Goal: Information Seeking & Learning: Check status

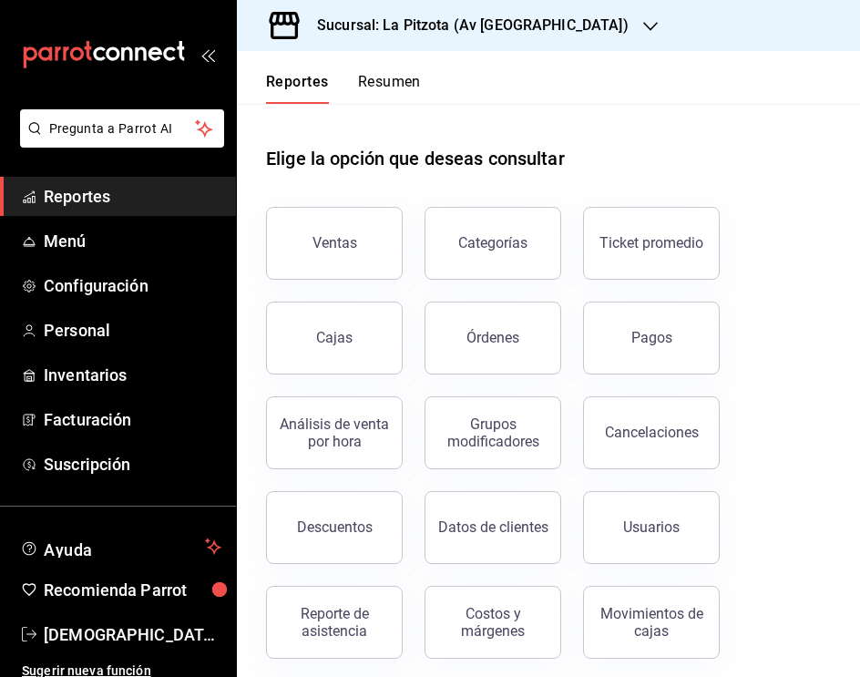
click at [643, 30] on icon "button" at bounding box center [650, 26] width 15 height 15
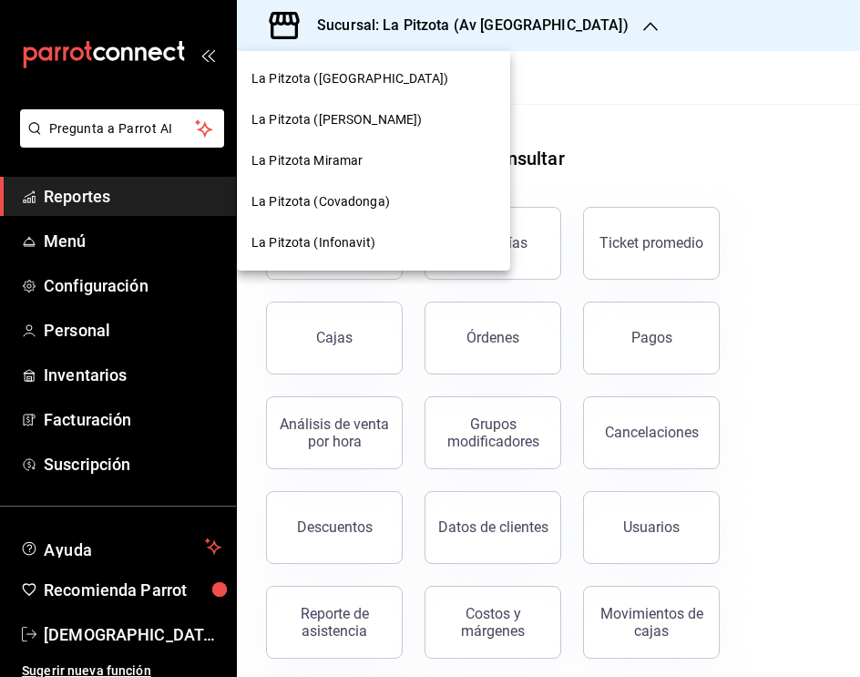
click at [326, 155] on span "La Pitzota Miramar" at bounding box center [306, 160] width 111 height 19
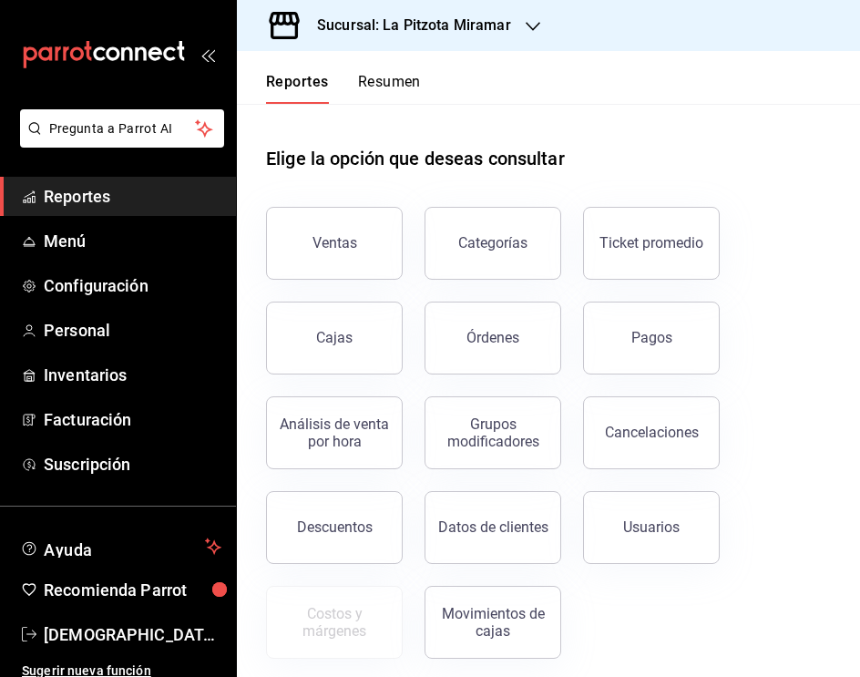
click at [788, 134] on div "Elige la opción que deseas consultar" at bounding box center [548, 144] width 565 height 81
click at [501, 330] on div "Órdenes" at bounding box center [492, 337] width 53 height 17
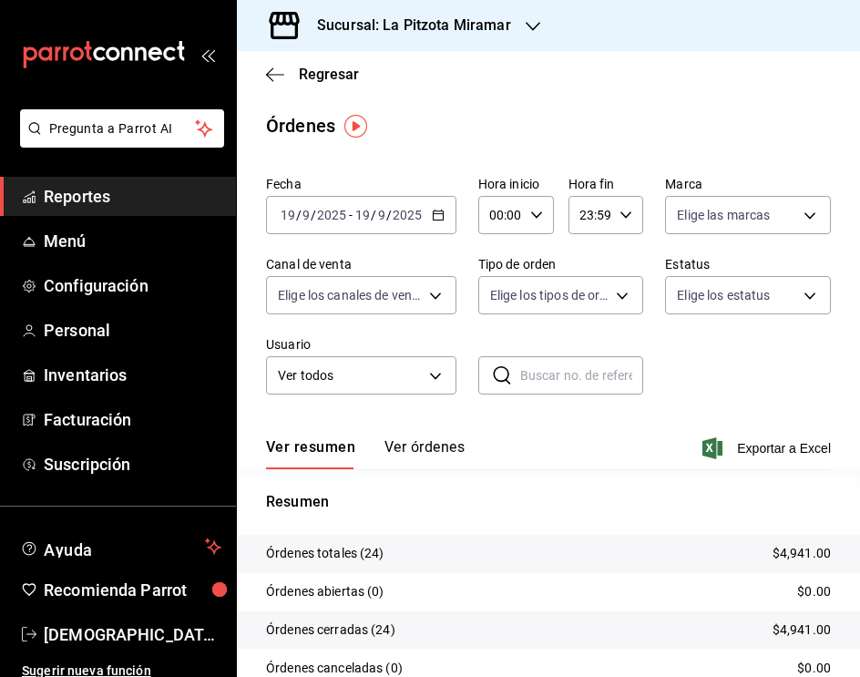
click at [439, 214] on icon "button" at bounding box center [438, 215] width 13 height 13
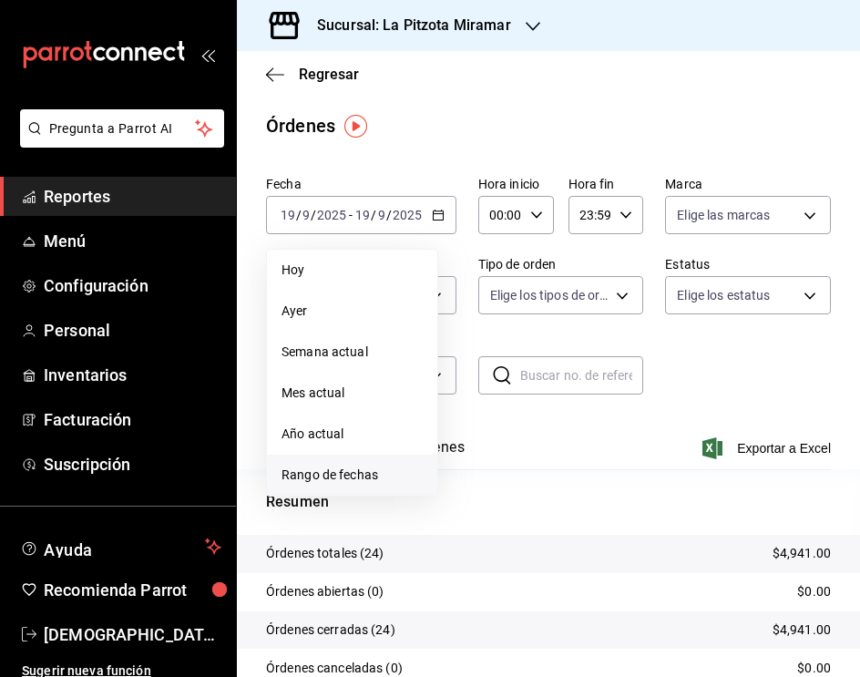
click at [331, 480] on span "Rango de fechas" at bounding box center [351, 474] width 141 height 19
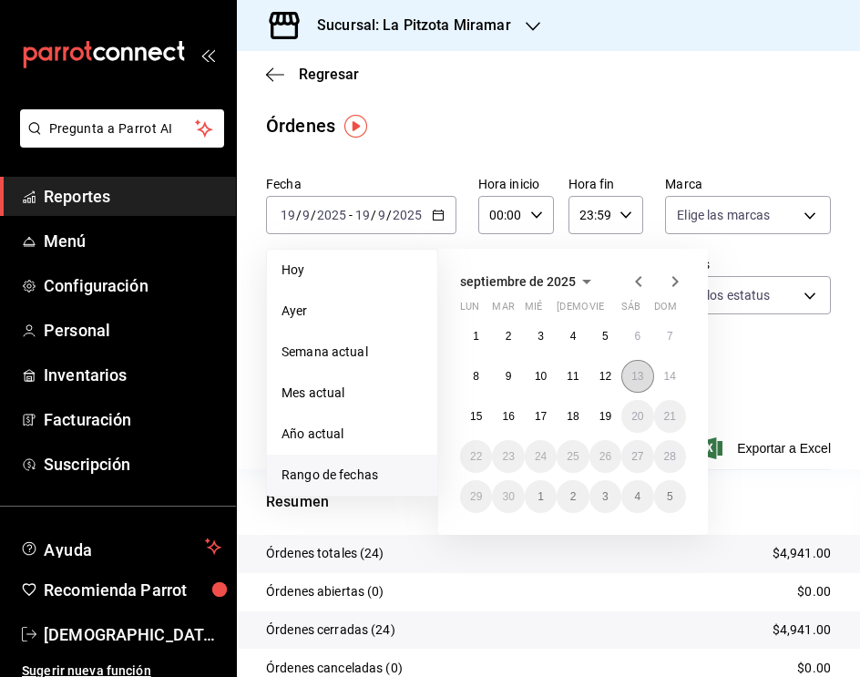
click at [637, 371] on abbr "13" at bounding box center [637, 376] width 12 height 13
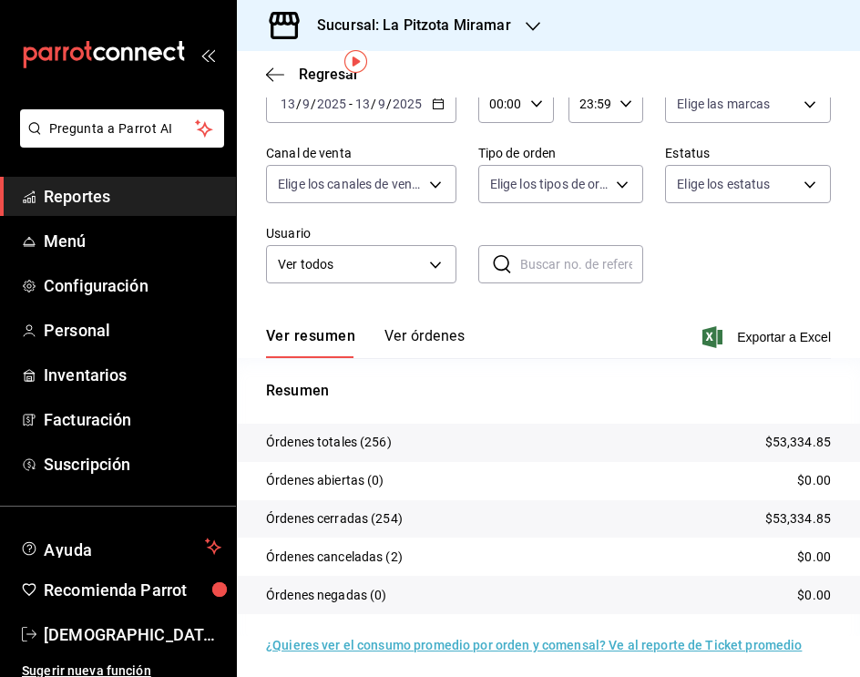
scroll to position [118, 0]
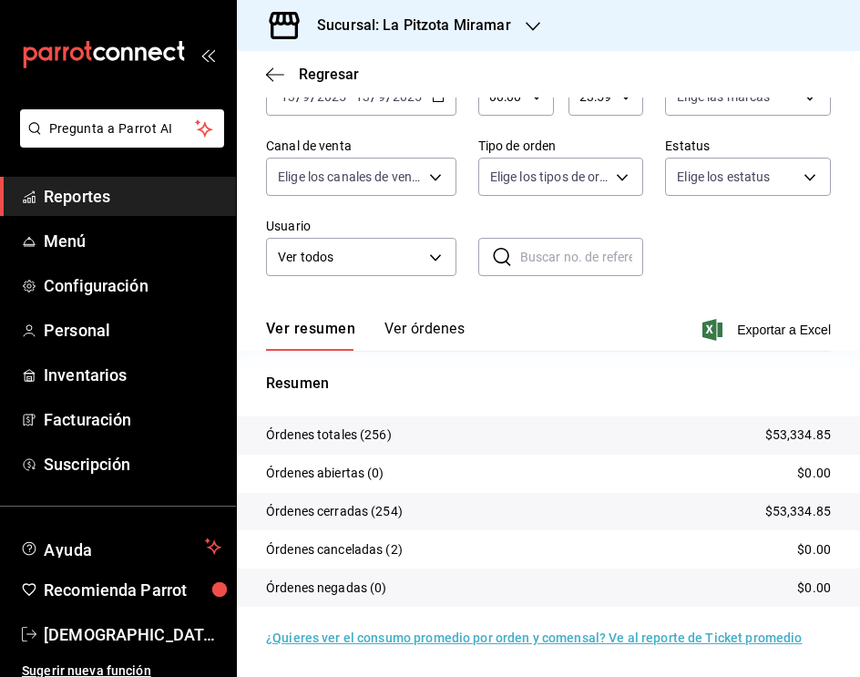
click at [445, 334] on button "Ver órdenes" at bounding box center [424, 335] width 80 height 31
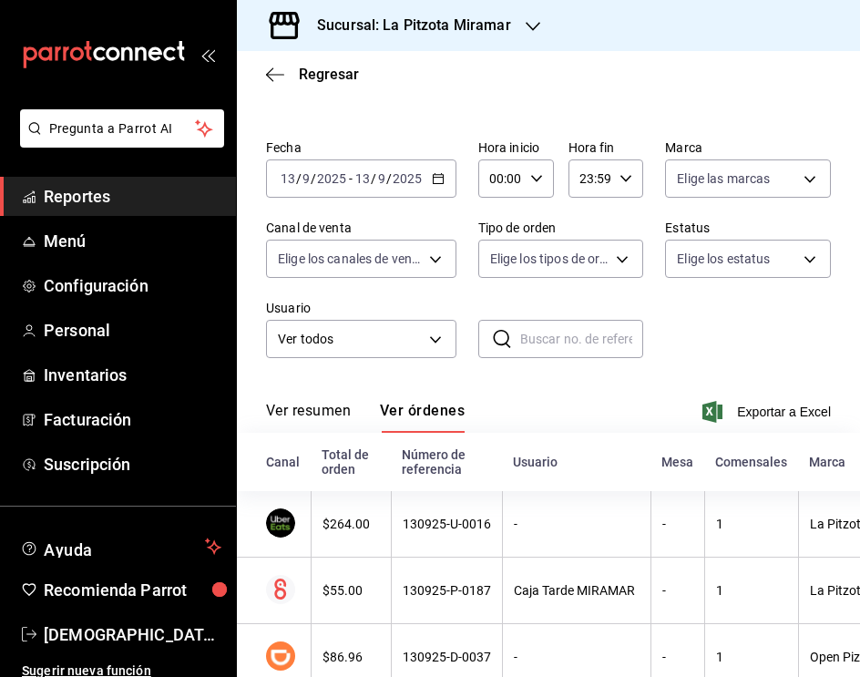
scroll to position [118, 0]
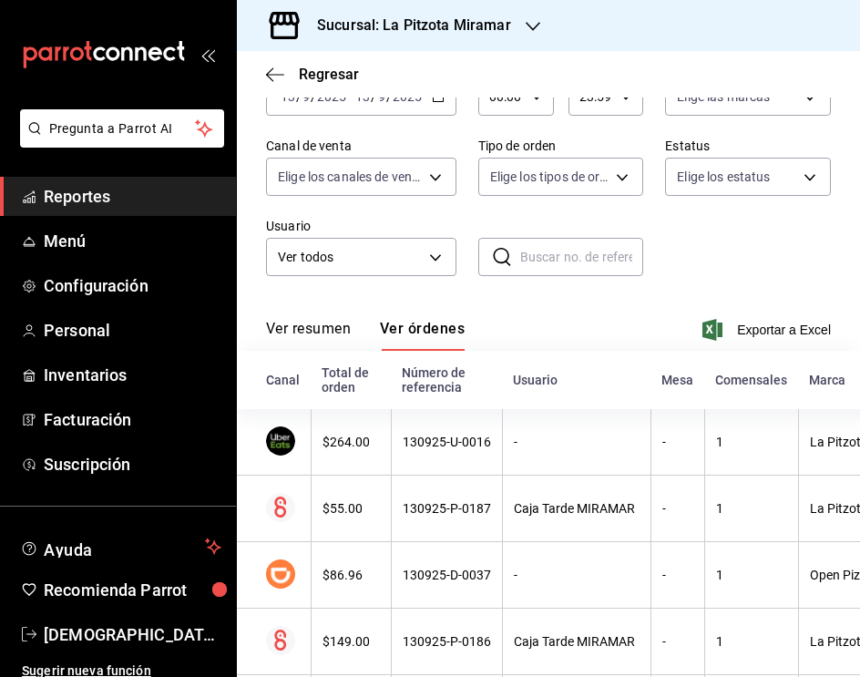
click at [337, 337] on button "Ver resumen" at bounding box center [308, 335] width 85 height 31
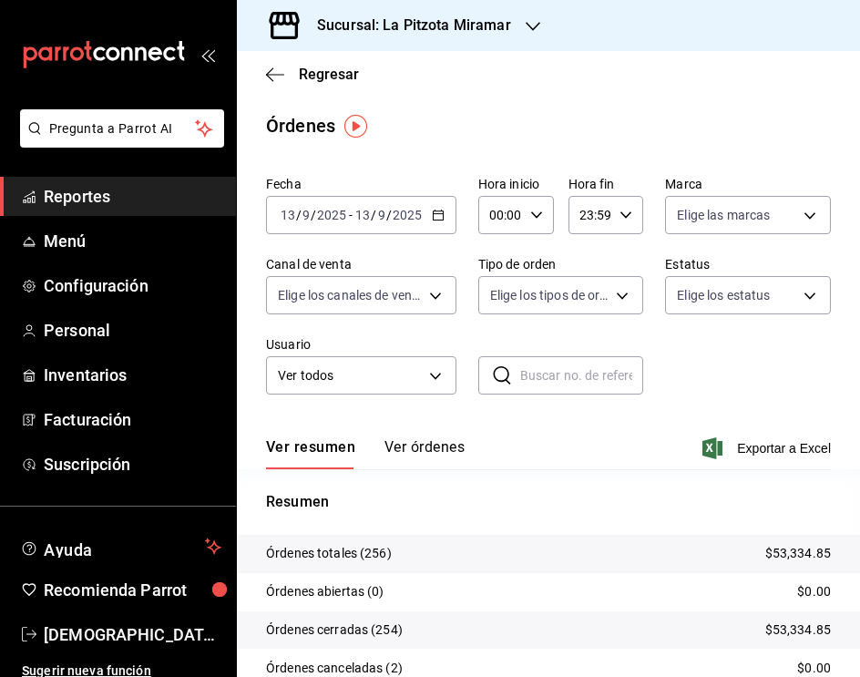
click at [543, 212] on div "00:00 Hora inicio" at bounding box center [516, 215] width 76 height 38
click at [493, 289] on span "13" at bounding box center [494, 283] width 7 height 15
click at [527, 276] on span "21" at bounding box center [530, 268] width 7 height 15
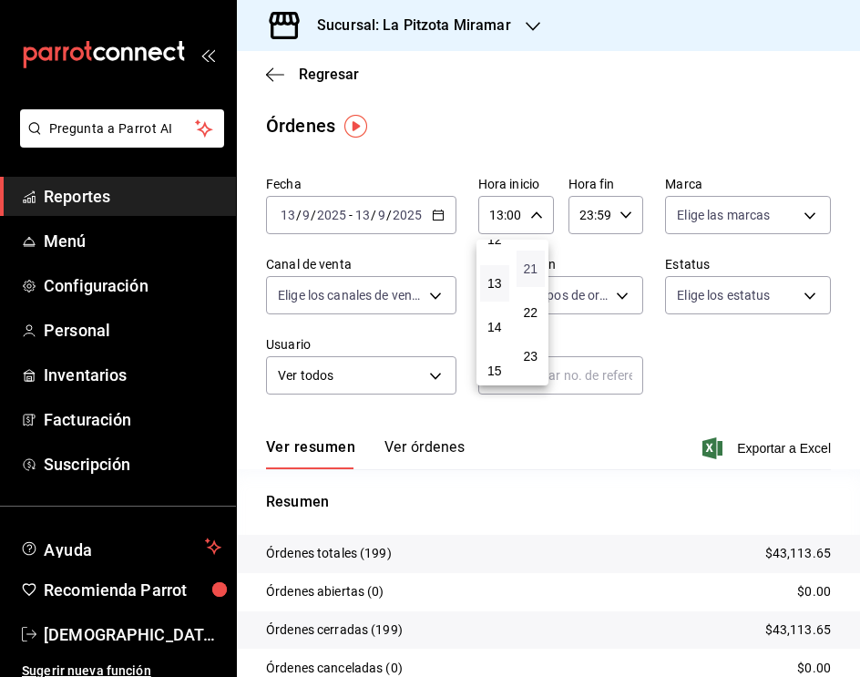
type input "13:21"
click at [619, 215] on div at bounding box center [430, 338] width 860 height 677
click at [619, 215] on icon "button" at bounding box center [625, 215] width 13 height 13
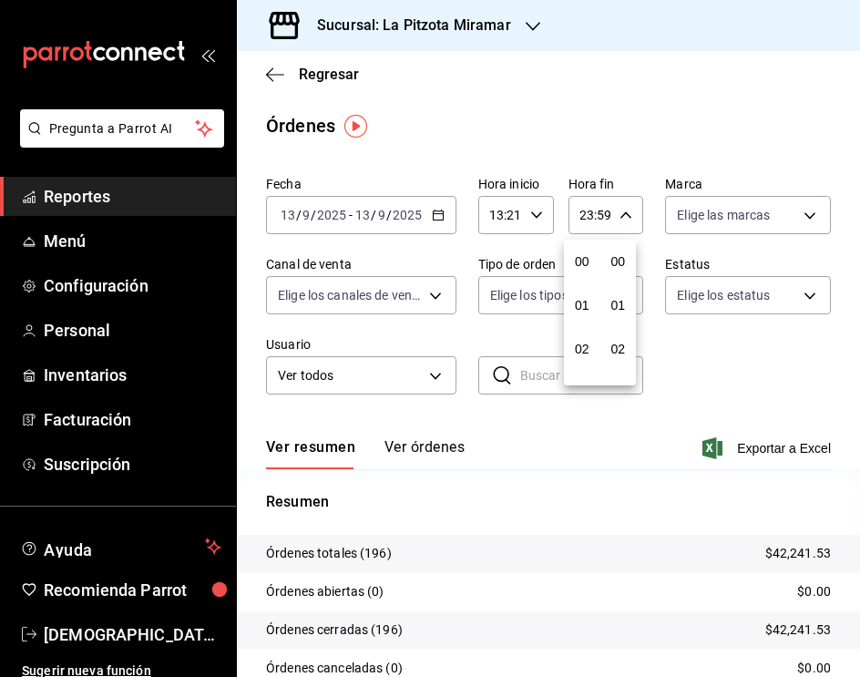
scroll to position [2521, 0]
click at [579, 315] on span "22" at bounding box center [581, 319] width 7 height 15
click at [619, 303] on span "01" at bounding box center [618, 305] width 7 height 15
type input "22:01"
click at [719, 121] on div at bounding box center [430, 338] width 860 height 677
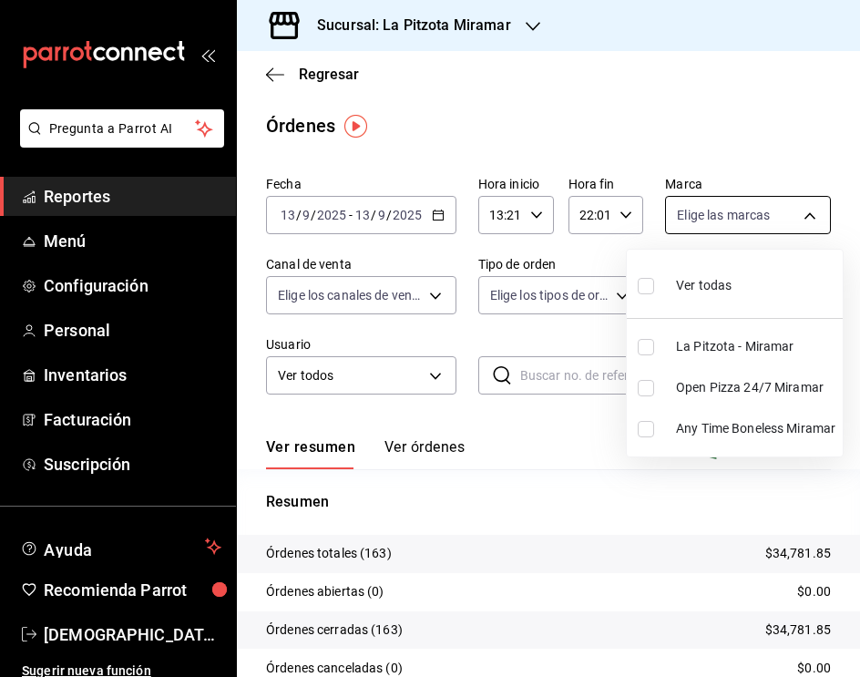
click at [765, 209] on body "Pregunta a Parrot AI Reportes Menú Configuración Personal Inventarios Facturaci…" at bounding box center [430, 338] width 860 height 677
click at [741, 345] on span "La Pitzota - Miramar" at bounding box center [755, 346] width 159 height 19
type input "8e673bae-5e8b-462e-b75e-7ef43da2bb08"
checkbox input "true"
click at [811, 129] on div at bounding box center [430, 338] width 860 height 677
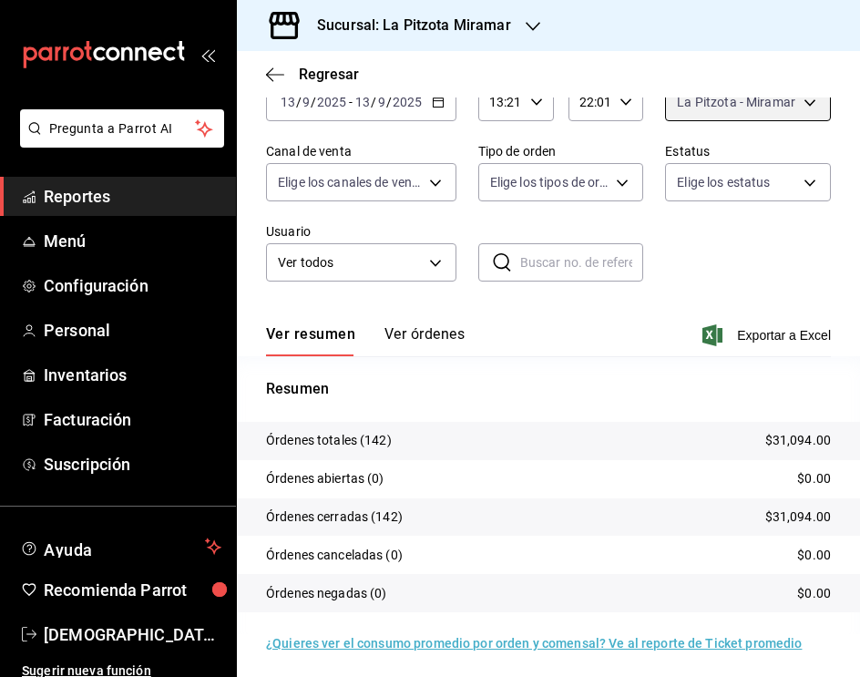
scroll to position [118, 0]
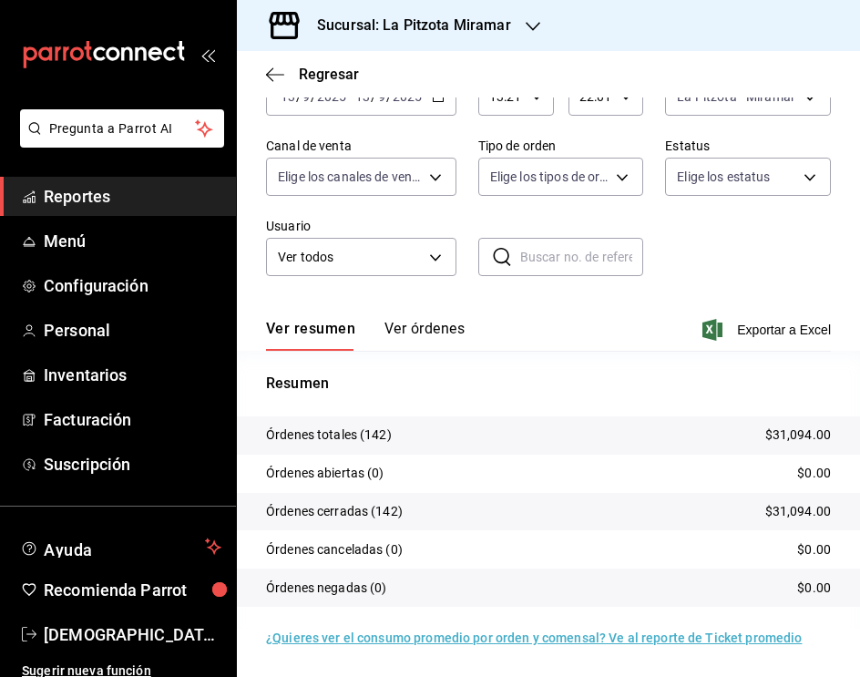
click at [440, 329] on button "Ver órdenes" at bounding box center [424, 335] width 80 height 31
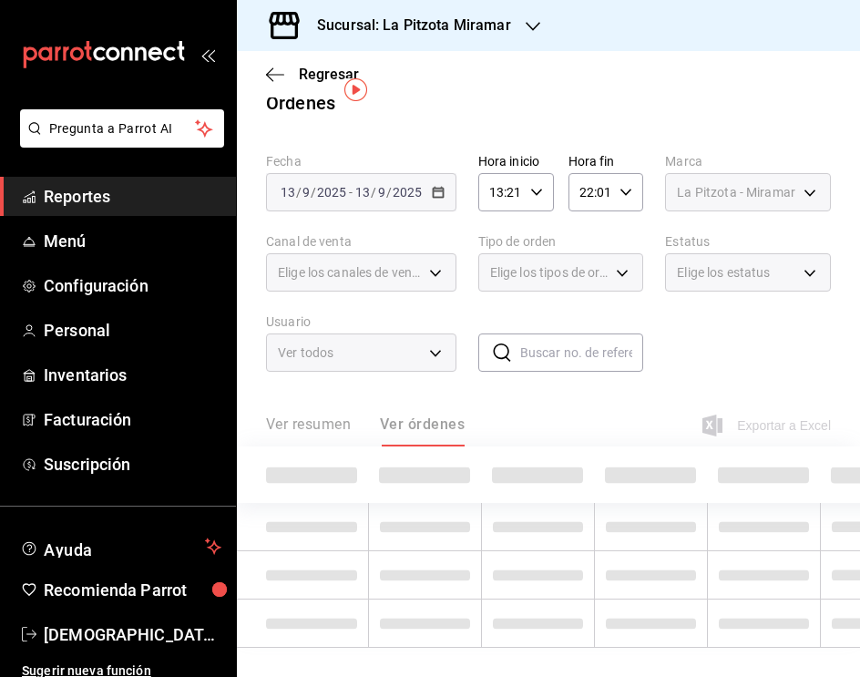
scroll to position [36, 0]
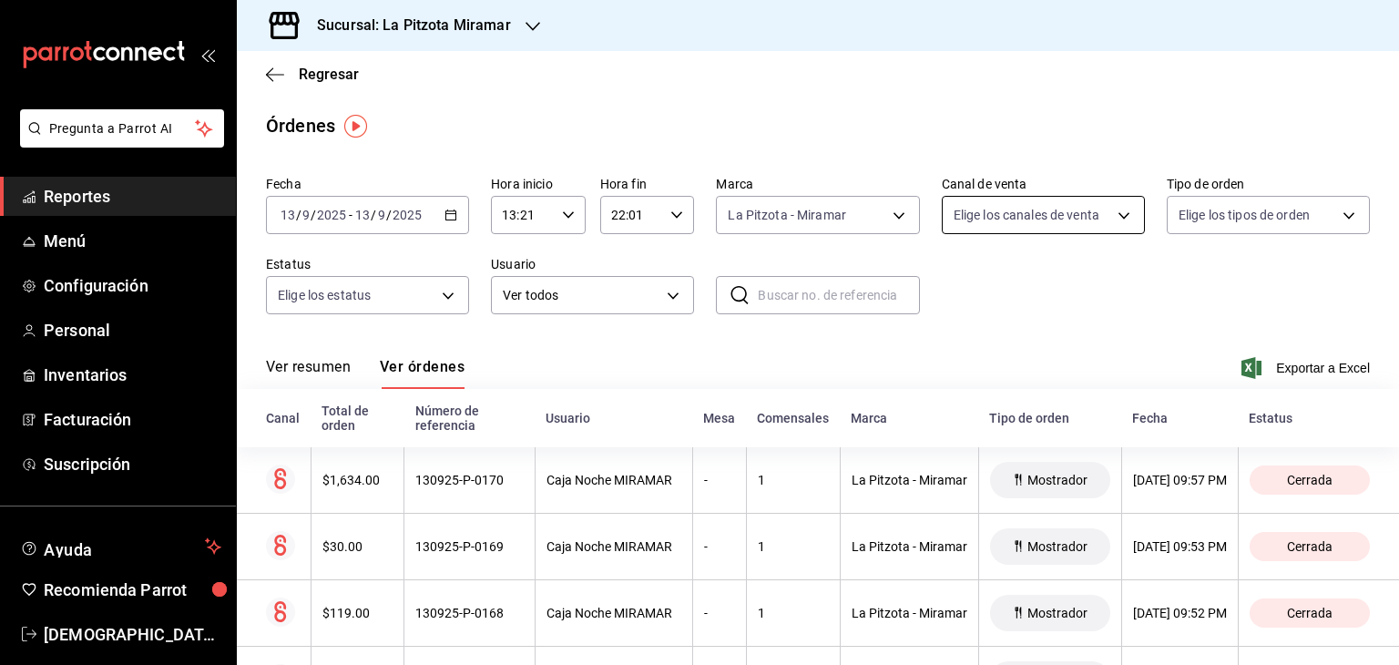
click at [859, 215] on body "Pregunta a Parrot AI Reportes Menú Configuración Personal Inventarios Facturaci…" at bounding box center [699, 332] width 1399 height 665
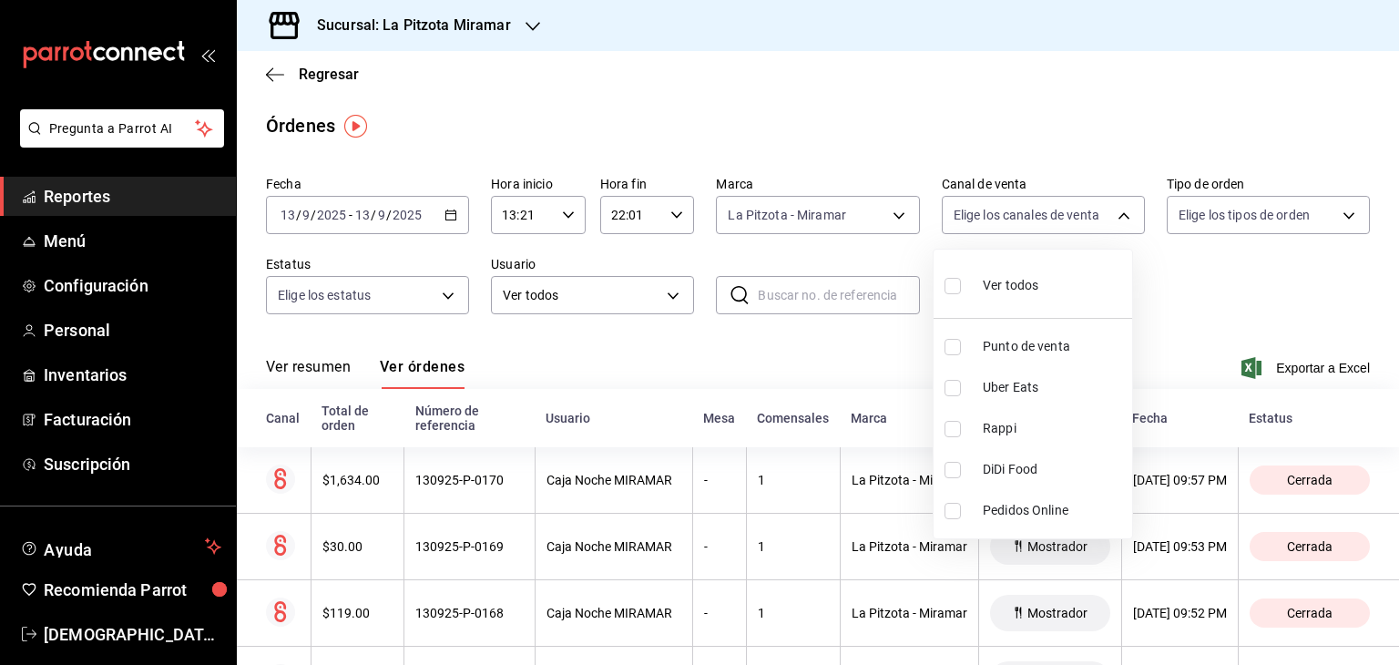
click at [859, 344] on span "Punto de venta" at bounding box center [1054, 346] width 142 height 19
type input "PARROT"
checkbox input "true"
click at [859, 284] on div at bounding box center [699, 332] width 1399 height 665
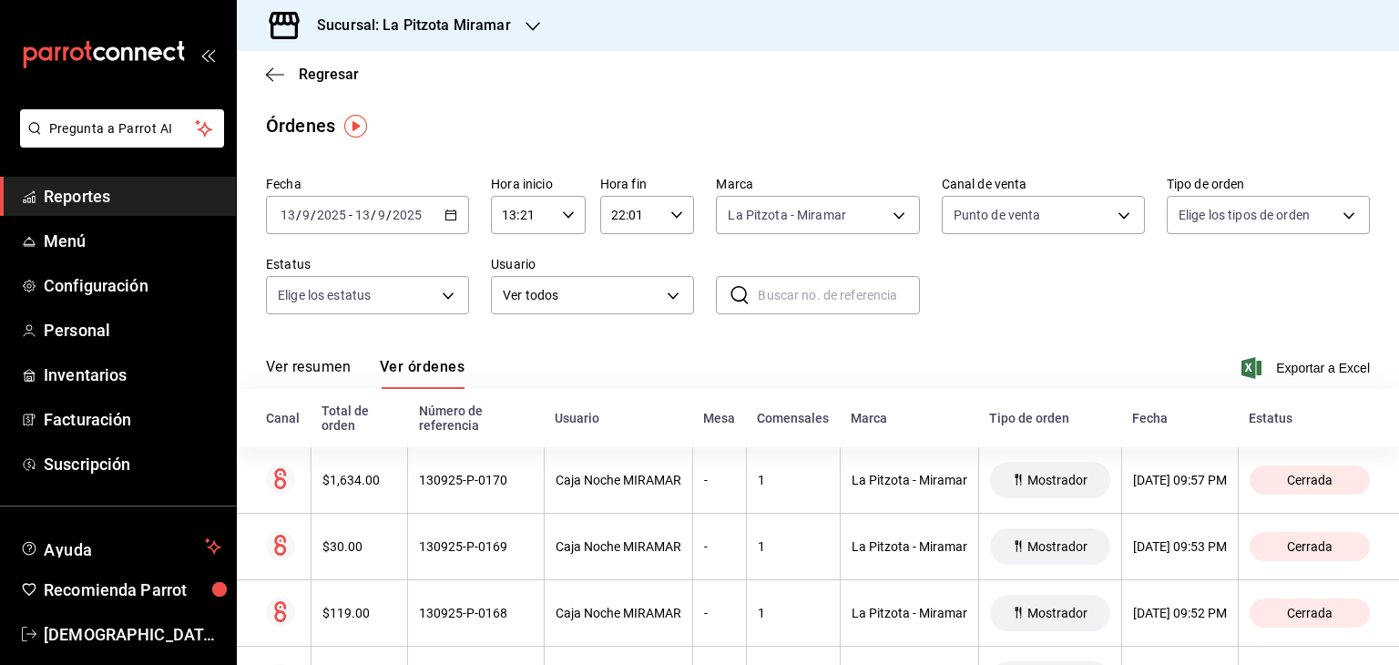
click at [296, 380] on button "Ver resumen" at bounding box center [308, 373] width 85 height 31
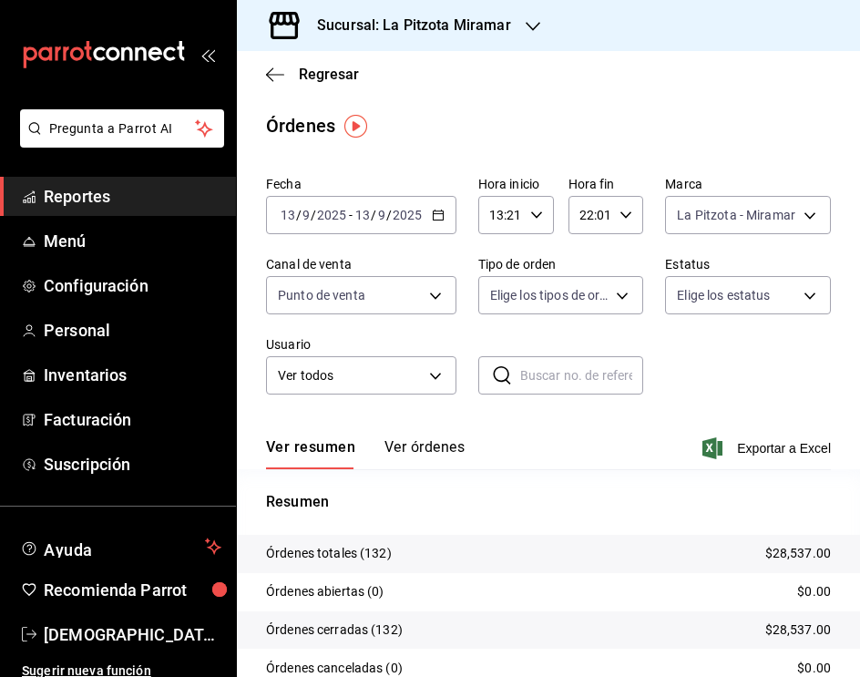
click at [714, 340] on div "Fecha [DATE] [DATE] - [DATE] [DATE] Hora inicio 13:21 Hora inicio Hora fin 22:0…" at bounding box center [548, 292] width 565 height 248
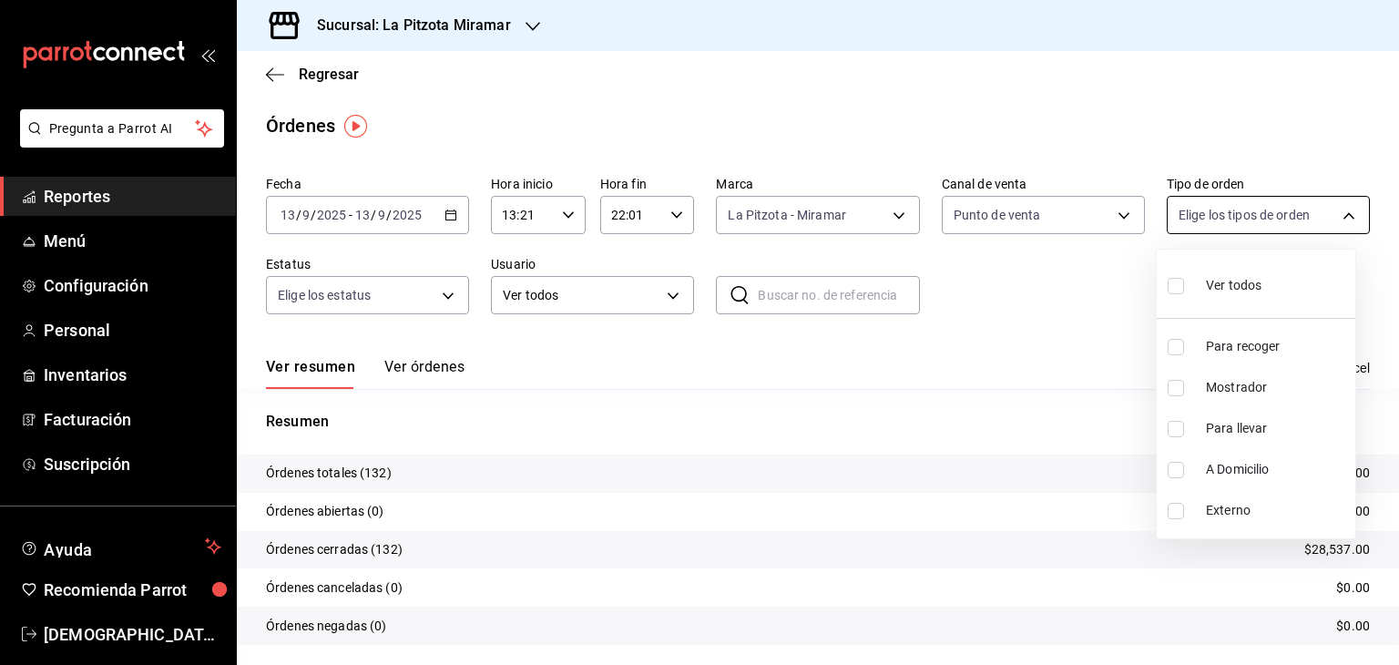
click at [859, 218] on body "Pregunta a Parrot AI Reportes Menú Configuración Personal Inventarios Facturaci…" at bounding box center [699, 332] width 1399 height 665
click at [859, 283] on span "Ver todos" at bounding box center [1234, 285] width 56 height 19
type input "c739747a-0c44-4a01-8f78-aa3af13118eb,6ffd49bf-b6c2-4c26-973c-c9a6c0375b45,3925e…"
checkbox input "true"
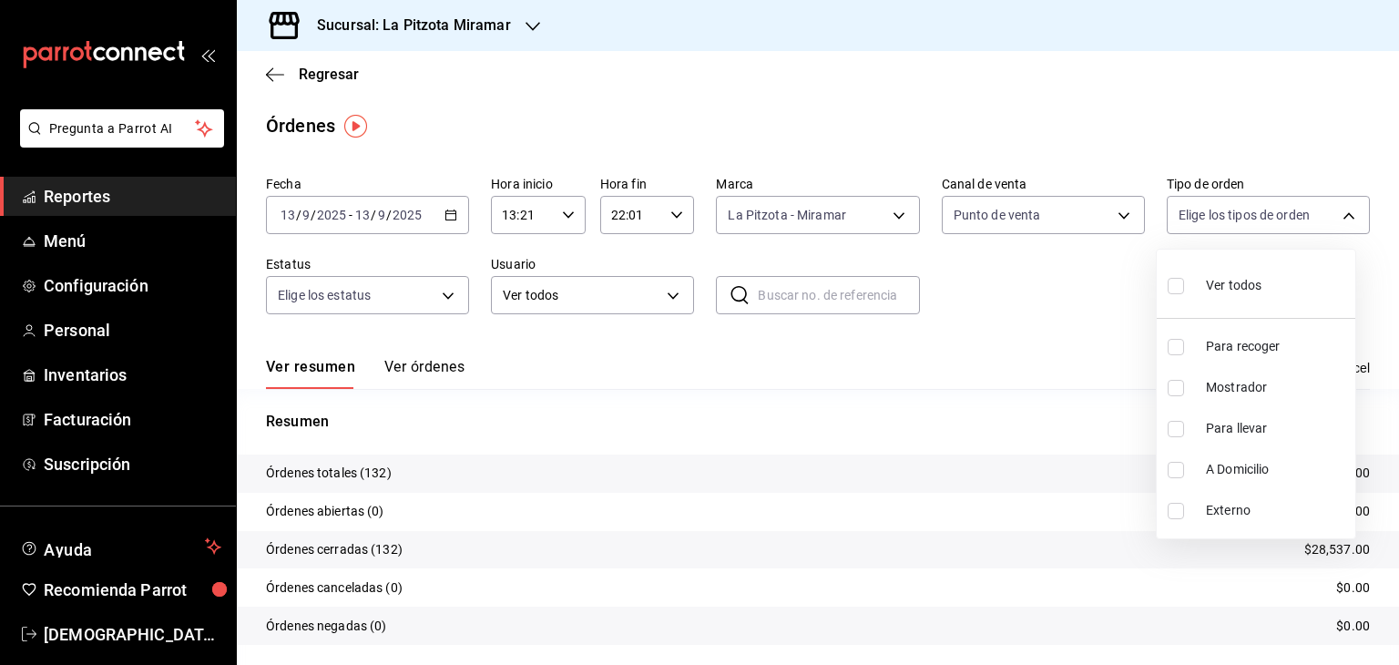
checkbox input "true"
click at [466, 294] on div at bounding box center [699, 332] width 1399 height 665
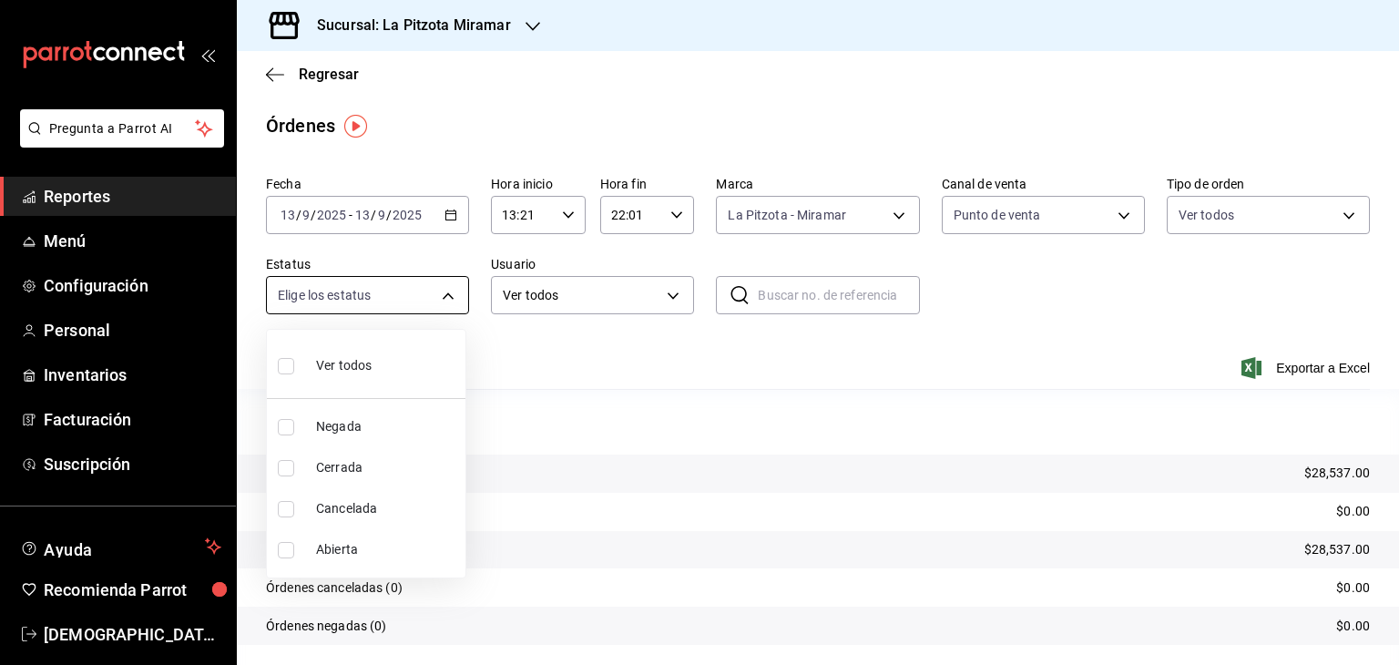
click at [450, 296] on body "Pregunta a Parrot AI Reportes Menú Configuración Personal Inventarios Facturaci…" at bounding box center [699, 332] width 1399 height 665
click at [351, 370] on span "Ver todos" at bounding box center [344, 365] width 56 height 19
type input "DENIED,FINISHED,CANCELED,OPEN"
checkbox input "true"
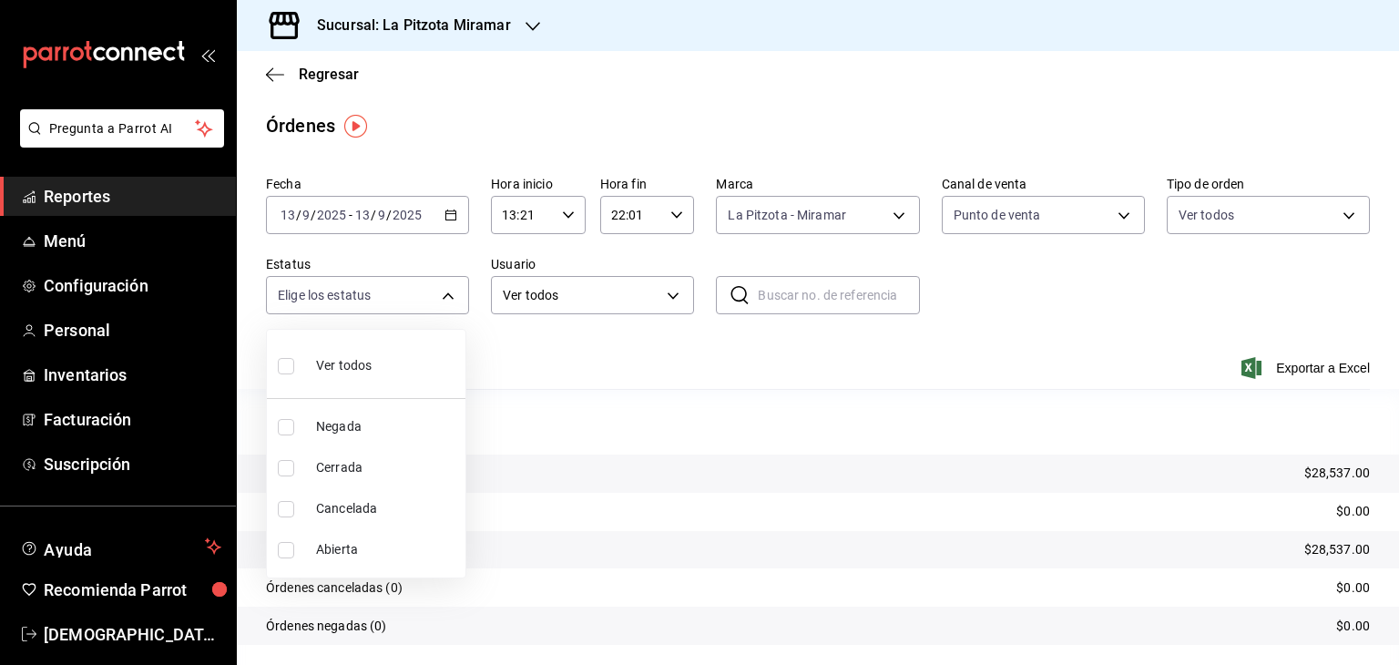
checkbox input "true"
click at [672, 296] on div at bounding box center [699, 332] width 1399 height 665
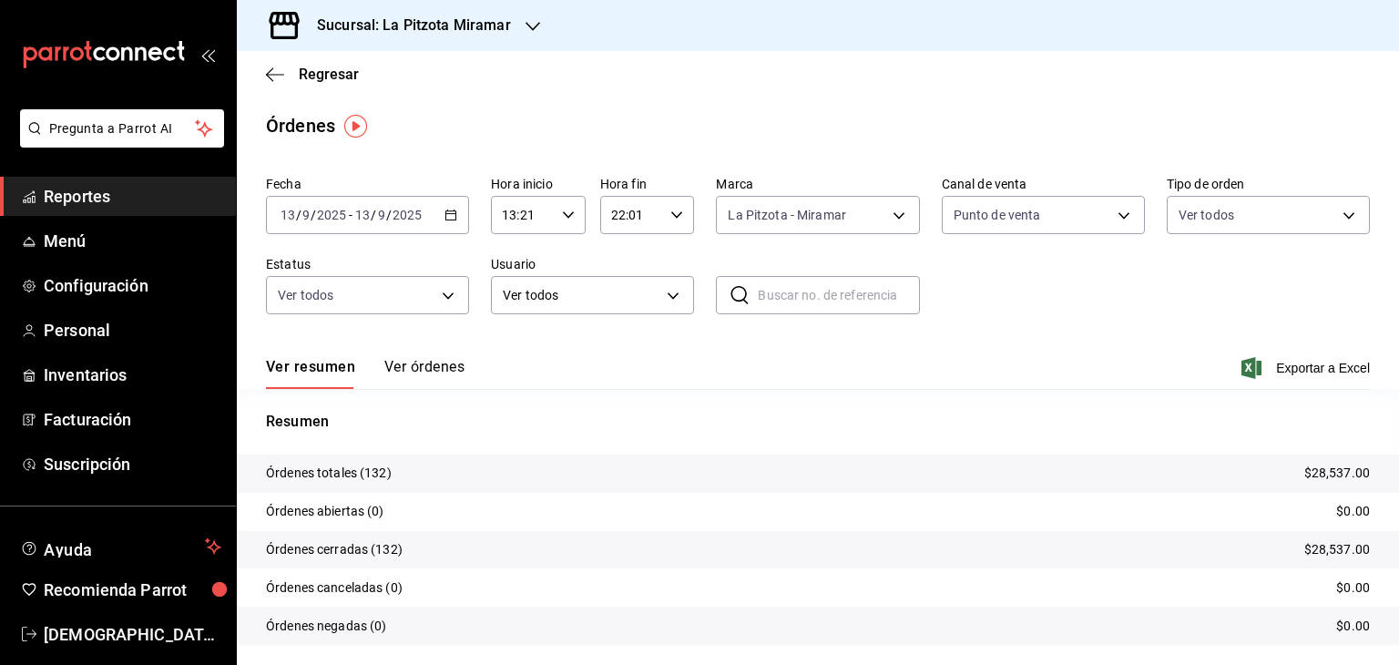
click at [672, 296] on body "Pregunta a Parrot AI Reportes Menú Configuración Personal Inventarios Facturaci…" at bounding box center [699, 332] width 1399 height 665
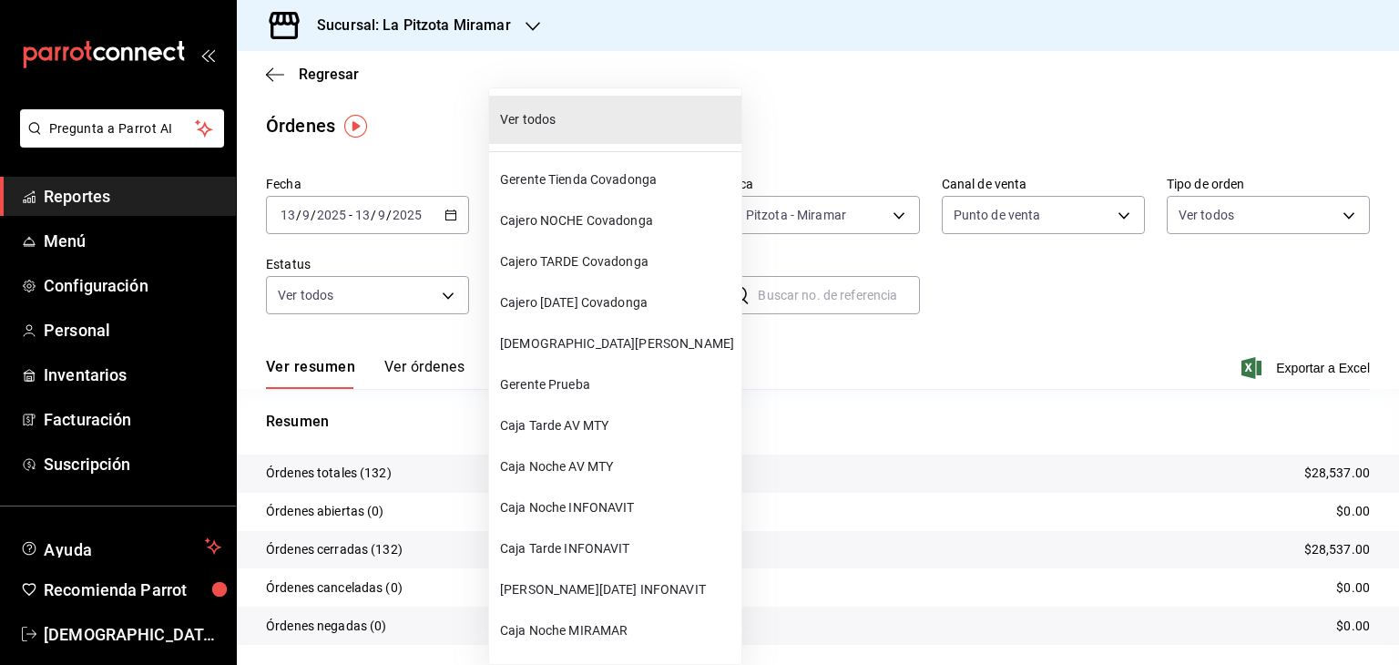
click at [859, 360] on div at bounding box center [699, 332] width 1399 height 665
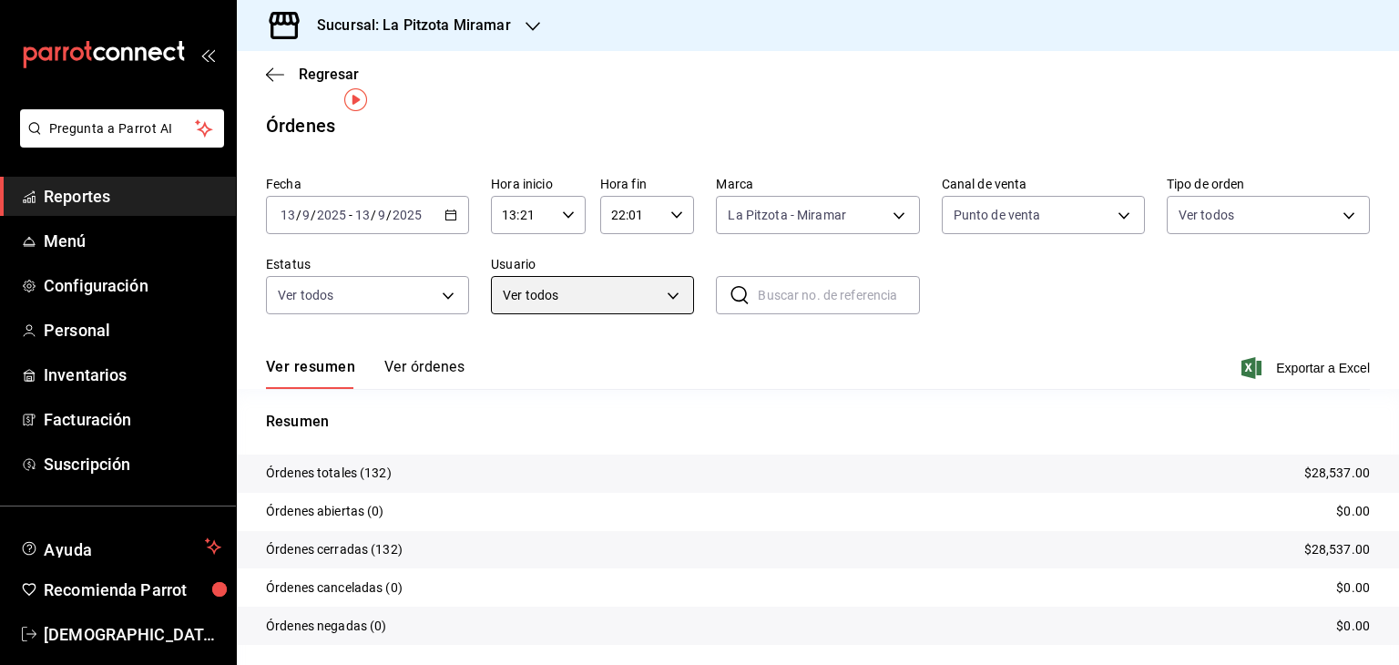
scroll to position [51, 0]
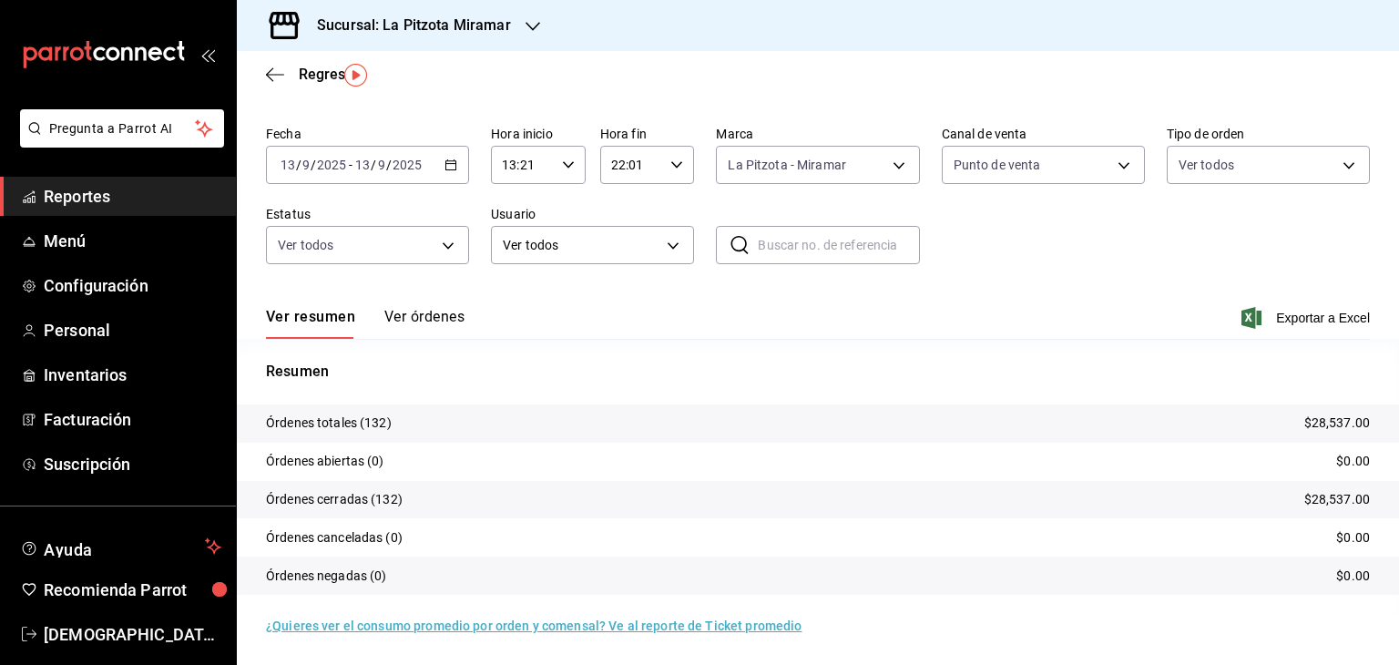
click at [859, 256] on div "Fecha [DATE] [DATE] - [DATE] [DATE] Hora inicio 13:21 Hora inicio Hora fin 22:0…" at bounding box center [818, 202] width 1104 height 168
click at [859, 158] on body "Pregunta a Parrot AI Reportes Menú Configuración Personal Inventarios Facturaci…" at bounding box center [699, 332] width 1399 height 665
click at [859, 238] on span "Ver todos" at bounding box center [1011, 234] width 56 height 19
type input "PARROT,UBER_EATS,RAPPI,DIDI_FOOD,ONLINE"
checkbox input "true"
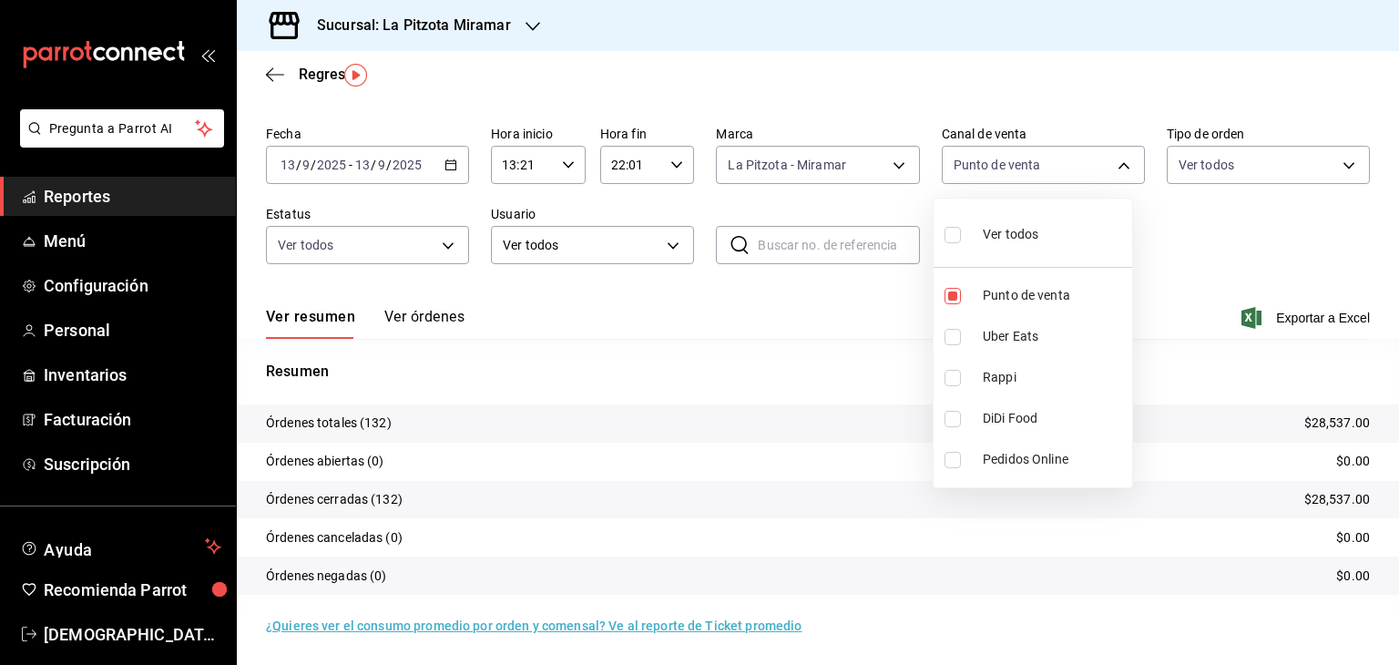
checkbox input "true"
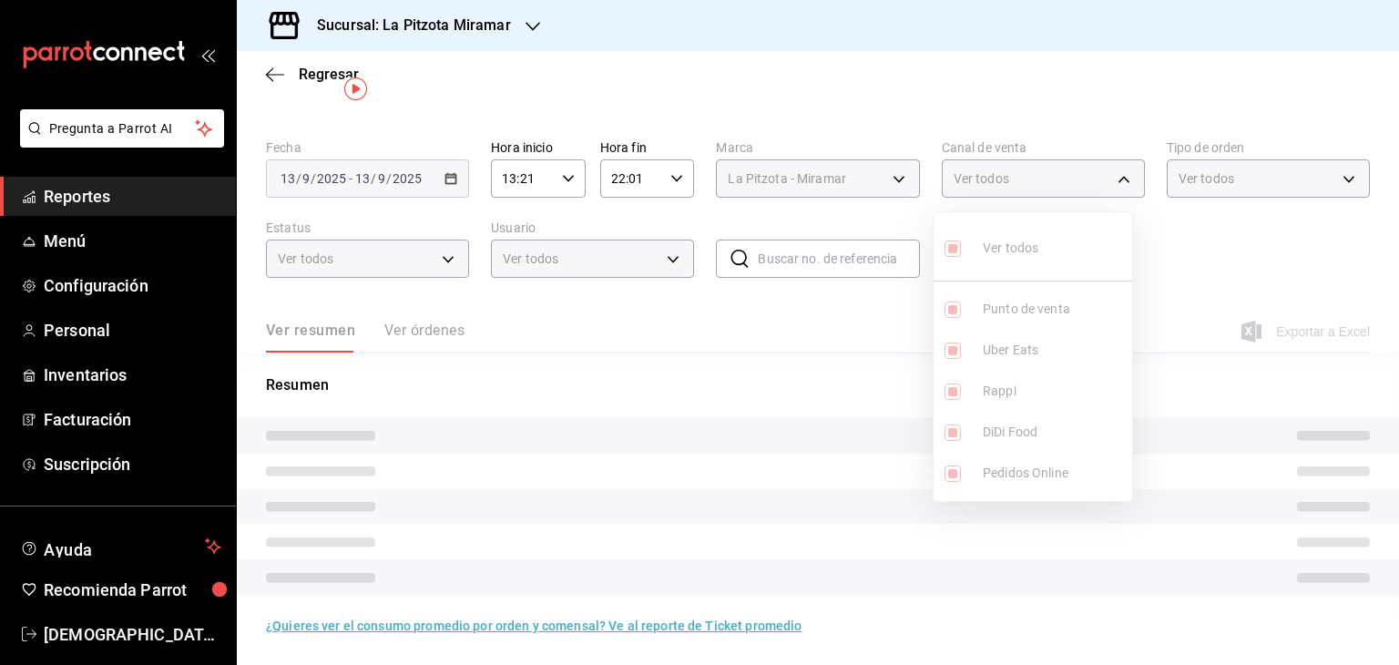
scroll to position [51, 0]
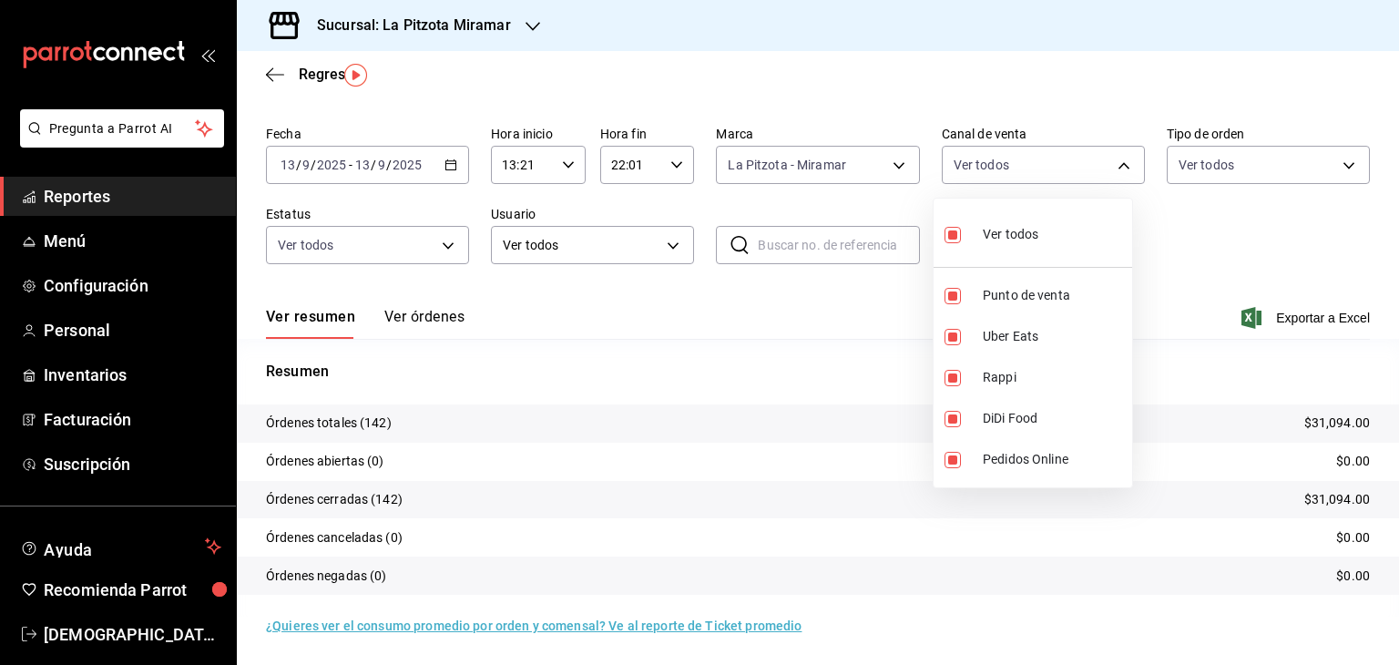
click at [859, 246] on div at bounding box center [699, 332] width 1399 height 665
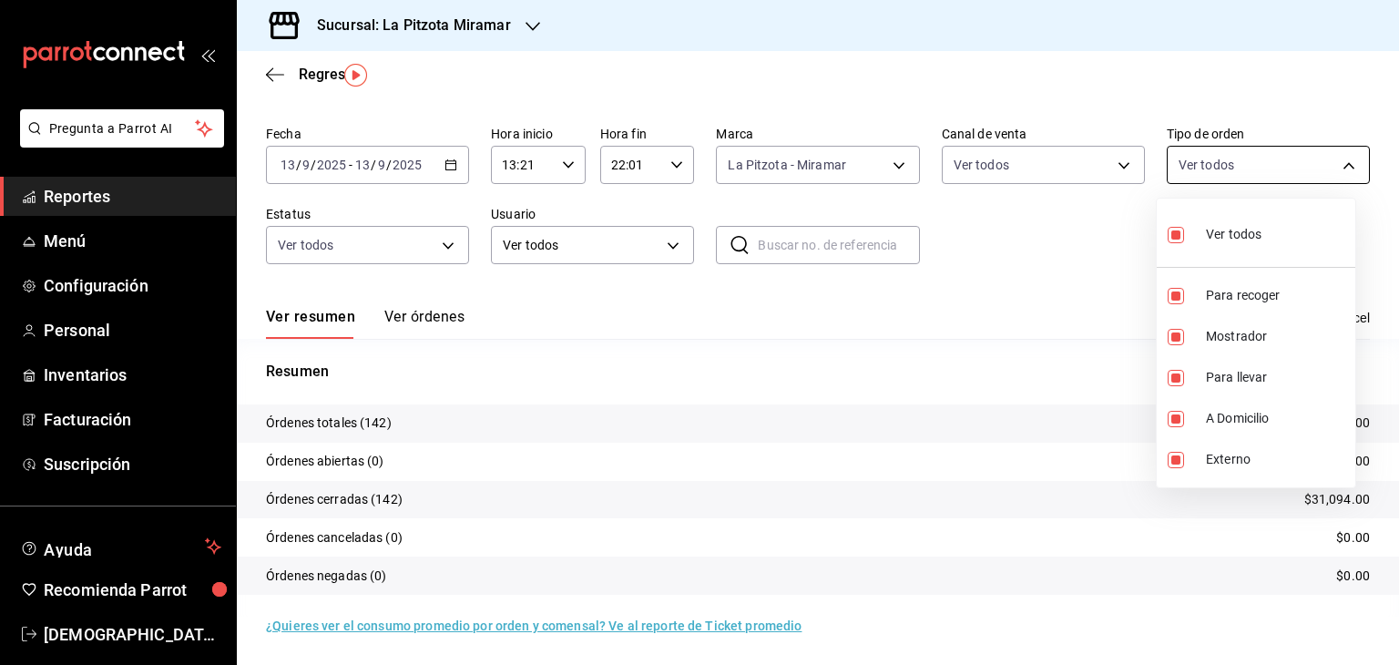
click at [859, 160] on body "Pregunta a Parrot AI Reportes Menú Configuración Personal Inventarios Facturaci…" at bounding box center [699, 332] width 1399 height 665
click at [859, 160] on div at bounding box center [699, 332] width 1399 height 665
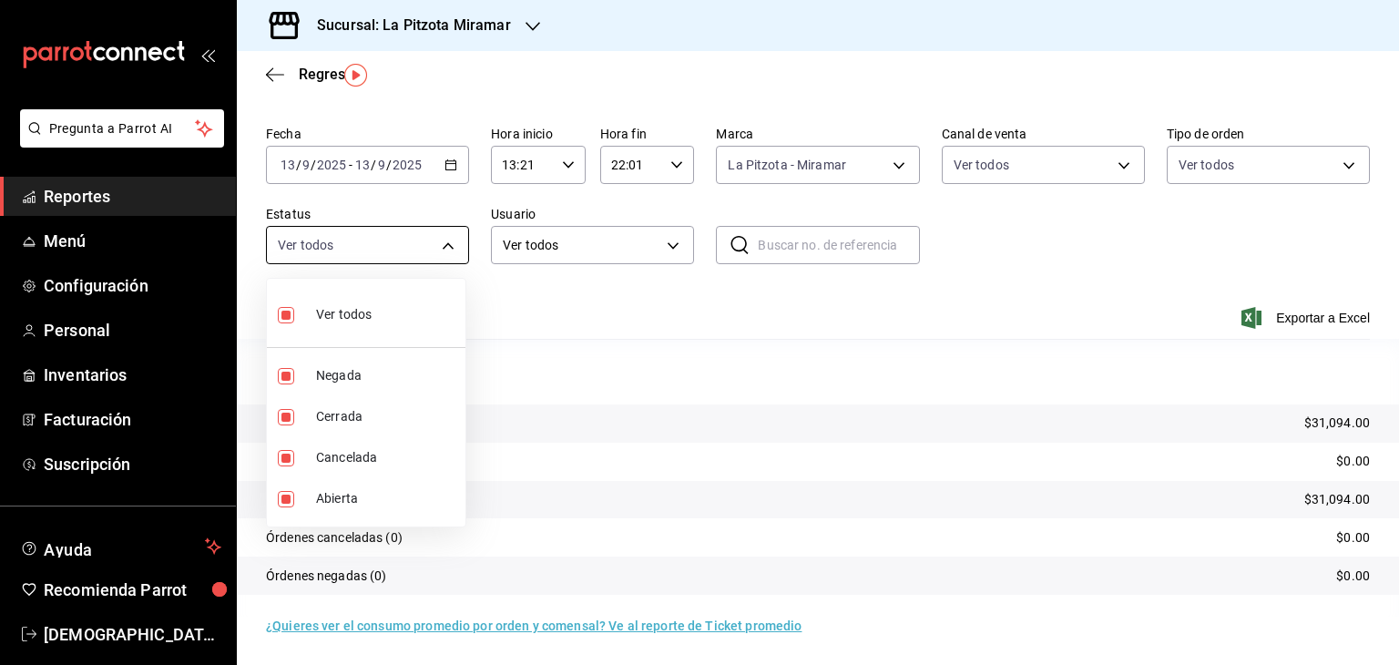
click at [453, 240] on body "Pregunta a Parrot AI Reportes Menú Configuración Personal Inventarios Facturaci…" at bounding box center [699, 332] width 1399 height 665
click at [452, 240] on div at bounding box center [699, 332] width 1399 height 665
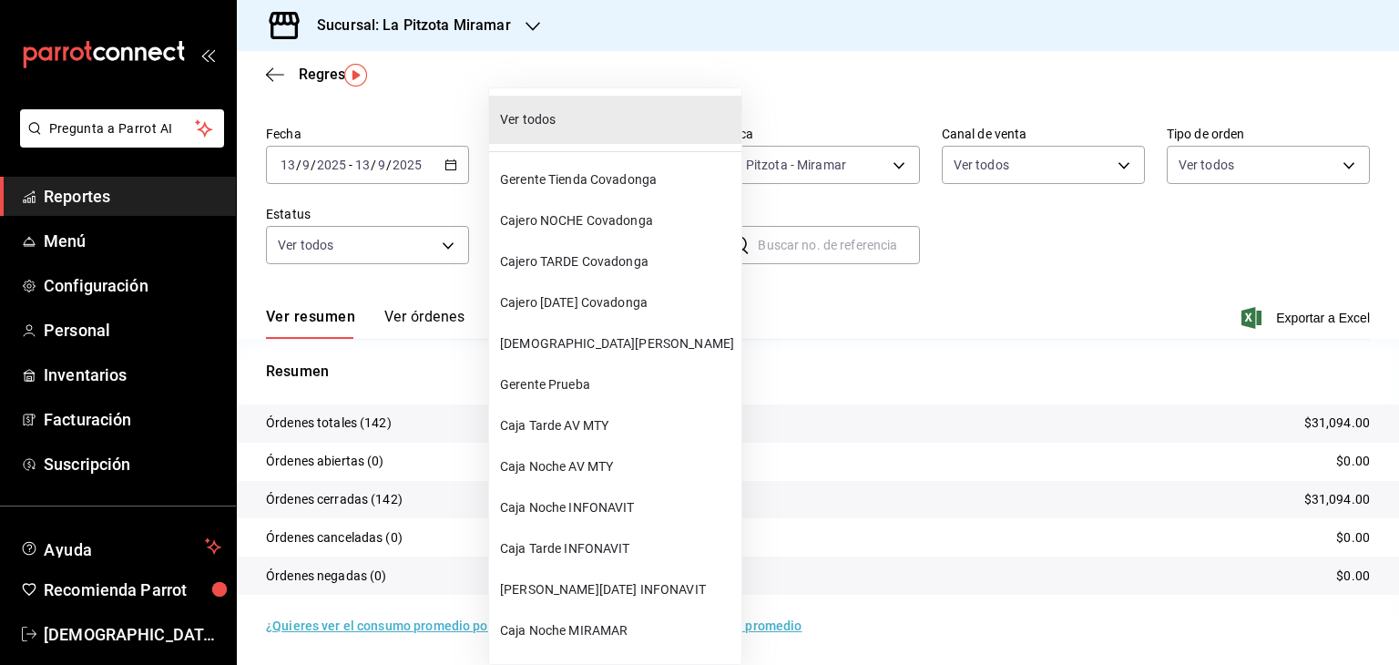
click at [658, 245] on body "Pregunta a Parrot AI Reportes Menú Configuración Personal Inventarios Facturaci…" at bounding box center [699, 332] width 1399 height 665
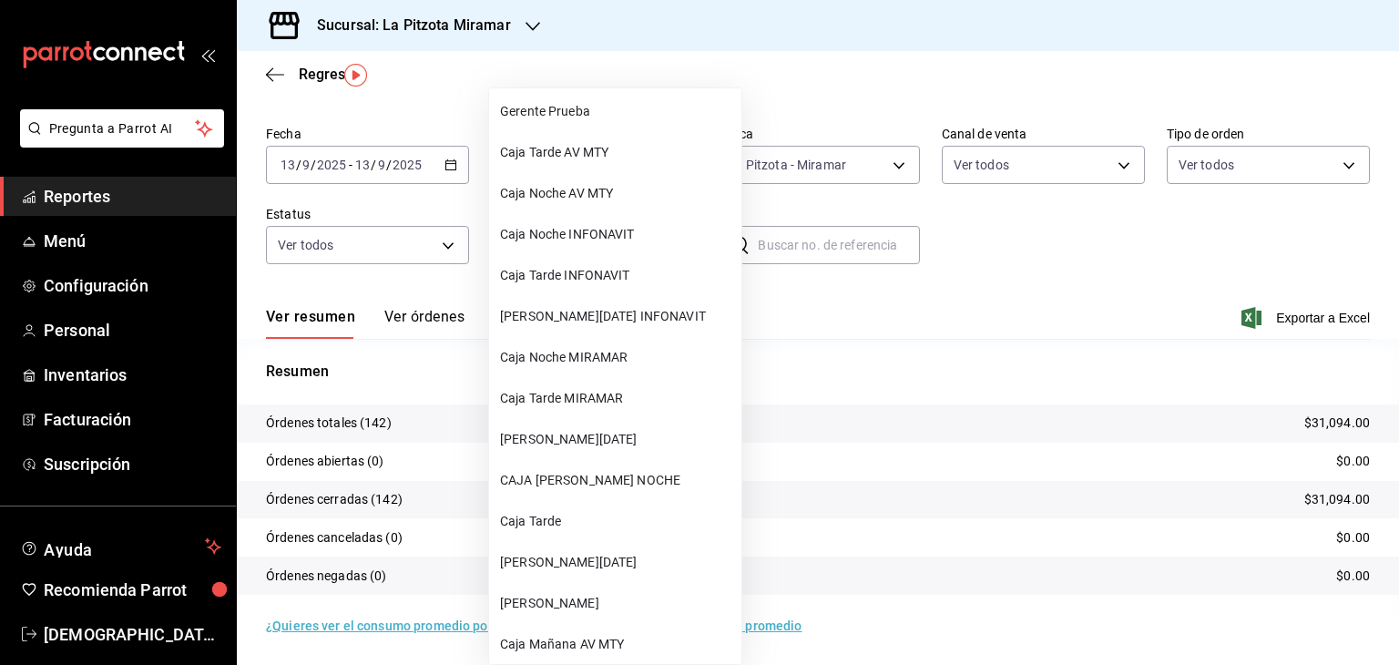
scroll to position [267, 0]
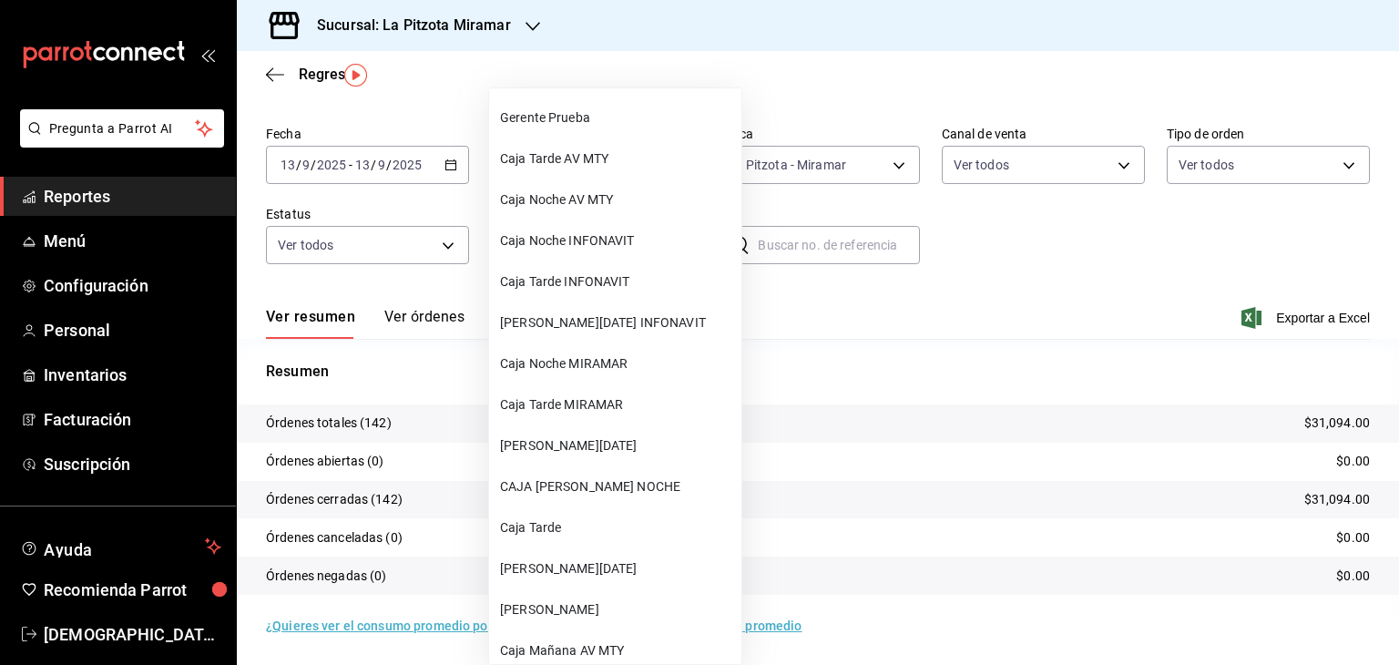
click at [572, 447] on span "[PERSON_NAME][DATE]" at bounding box center [617, 445] width 234 height 19
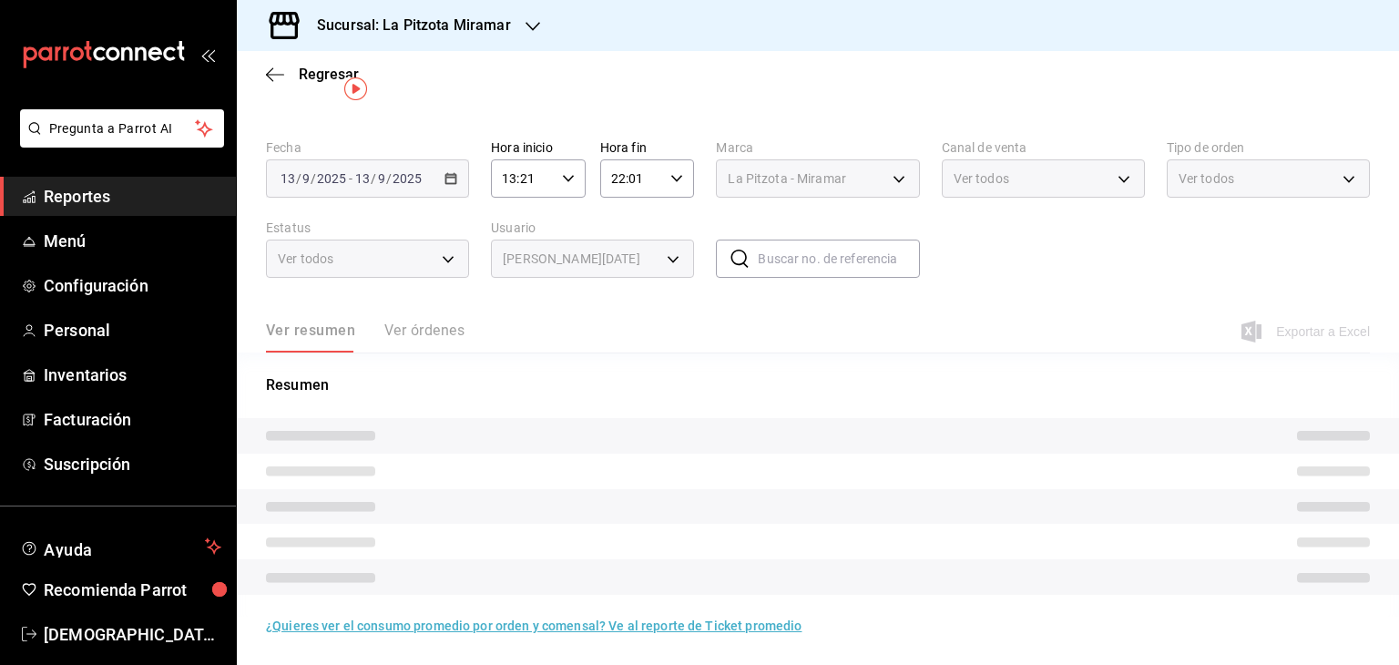
type input "46a9aec9-1e9b-4636-a8b5-870bb89b43ed"
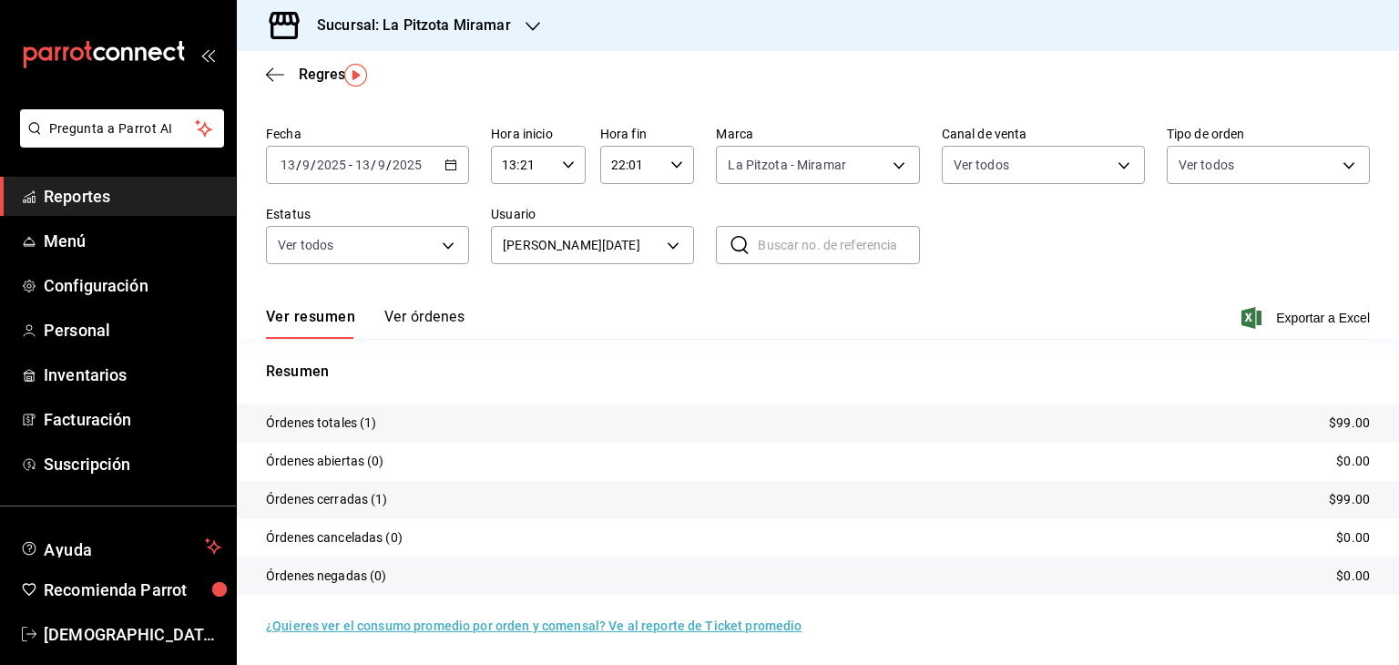
click at [437, 321] on button "Ver órdenes" at bounding box center [424, 323] width 80 height 31
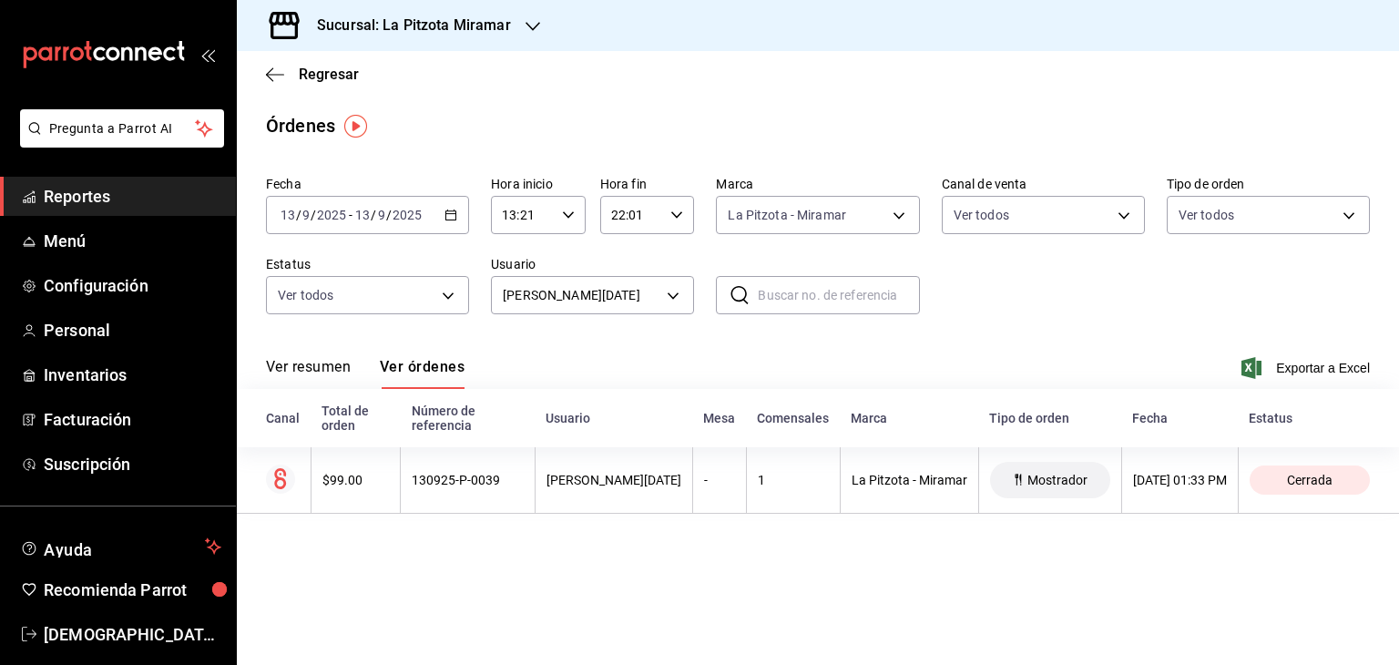
click at [323, 358] on button "Ver resumen" at bounding box center [308, 373] width 85 height 31
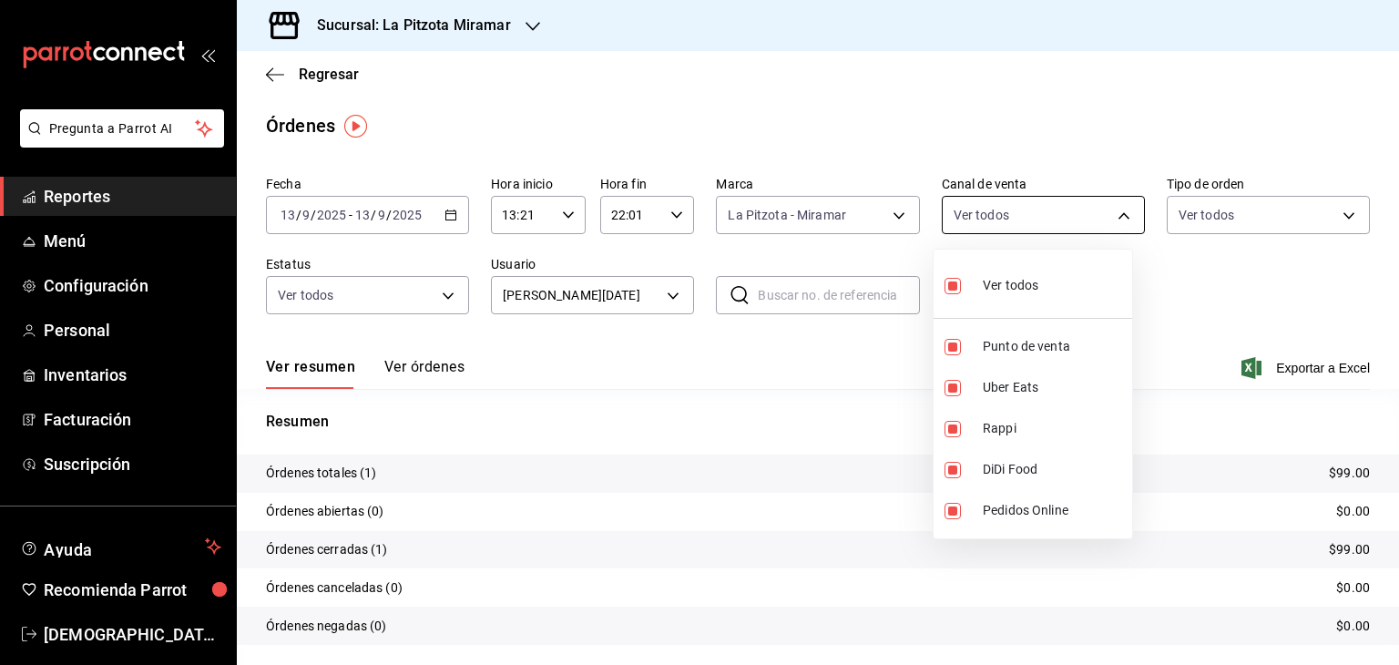
click at [859, 216] on body "Pregunta a Parrot AI Reportes Menú Configuración Personal Inventarios Facturaci…" at bounding box center [699, 332] width 1399 height 665
click at [859, 216] on div at bounding box center [699, 332] width 1399 height 665
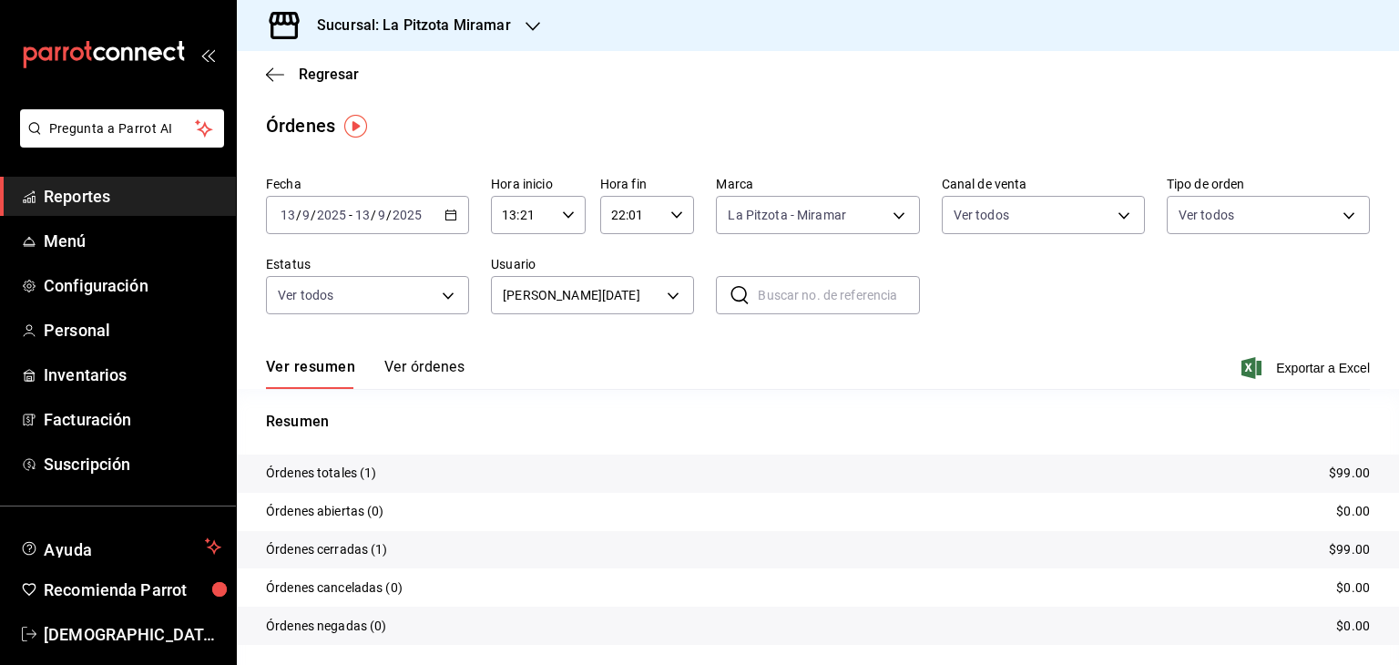
click at [859, 217] on body "Pregunta a Parrot AI Reportes Menú Configuración Personal Inventarios Facturaci…" at bounding box center [699, 332] width 1399 height 665
click at [859, 278] on span "Ver todos" at bounding box center [1011, 285] width 56 height 19
checkbox input "false"
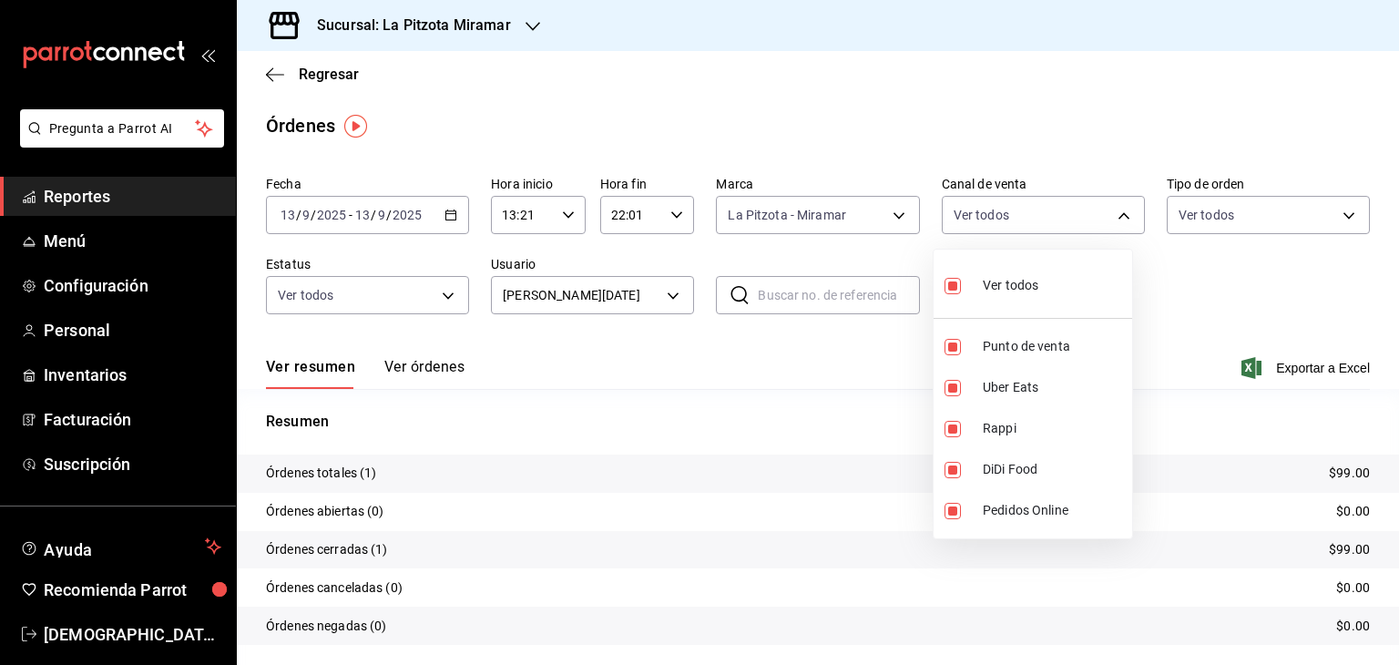
checkbox input "false"
click at [859, 340] on span "Punto de venta" at bounding box center [1054, 346] width 142 height 19
type input "PARROT"
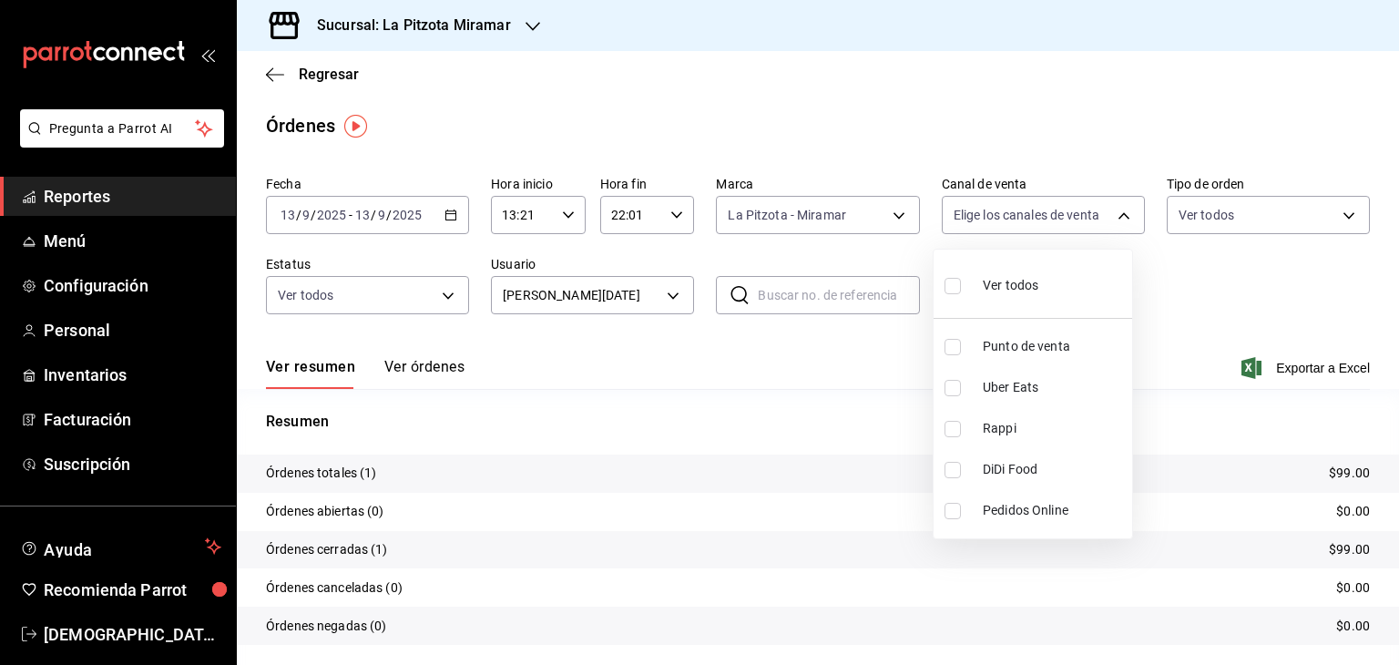
checkbox input "true"
click at [859, 209] on div at bounding box center [699, 332] width 1399 height 665
click at [859, 208] on body "Pregunta a Parrot AI Reportes Menú Configuración Personal Inventarios Facturaci…" at bounding box center [699, 332] width 1399 height 665
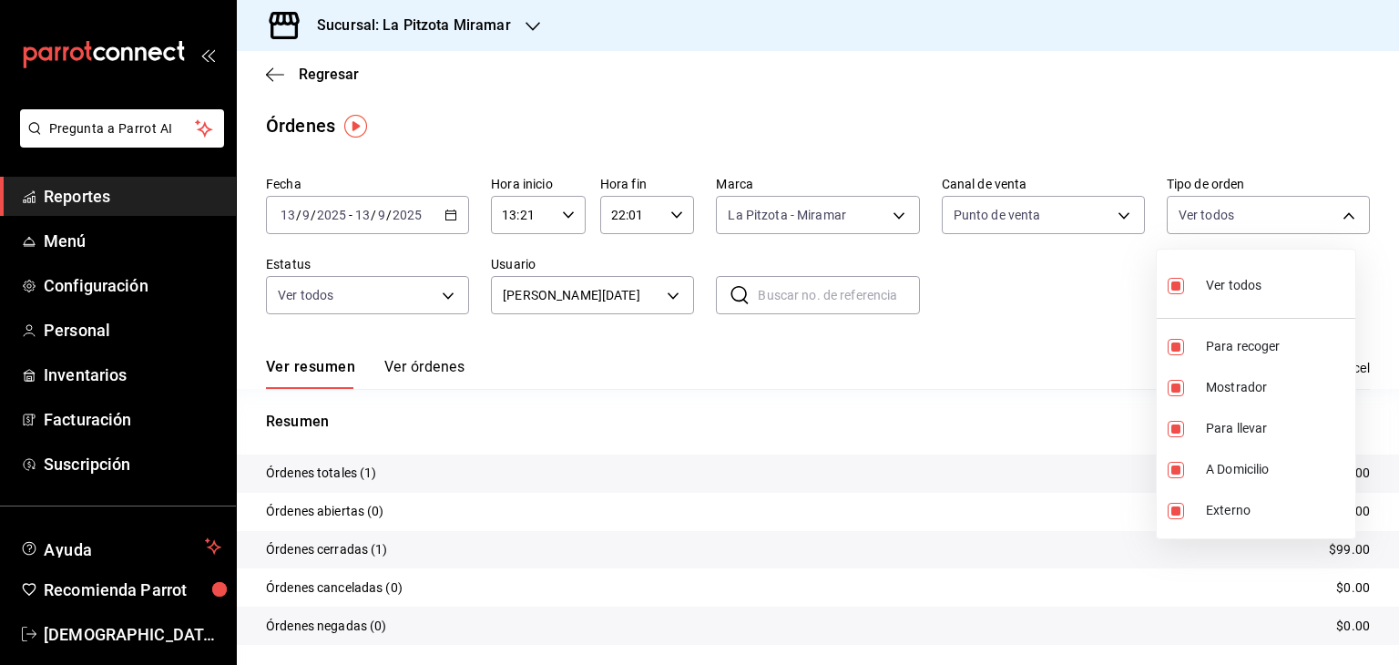
click at [859, 208] on div at bounding box center [699, 332] width 1399 height 665
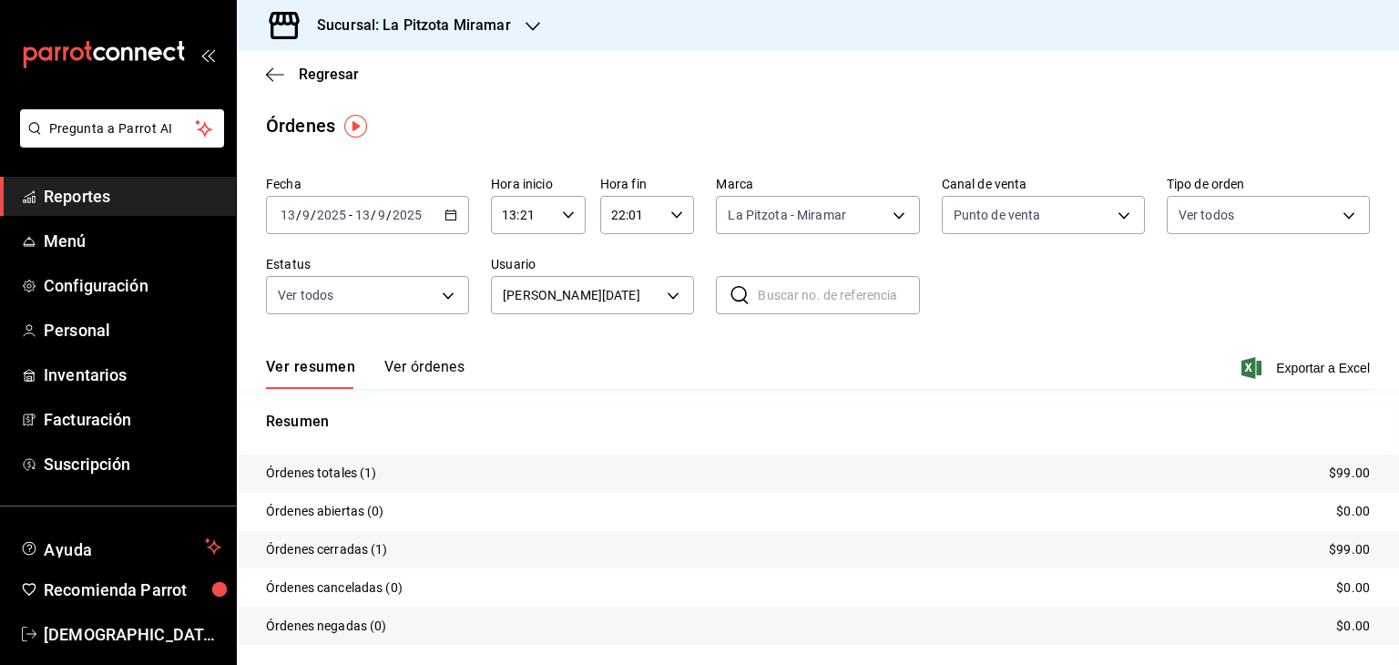
click at [645, 352] on div "Ver resumen Ver órdenes Exportar a Excel" at bounding box center [818, 362] width 1104 height 53
click at [516, 24] on div "Sucursal: La Pitzota Miramar" at bounding box center [399, 25] width 296 height 51
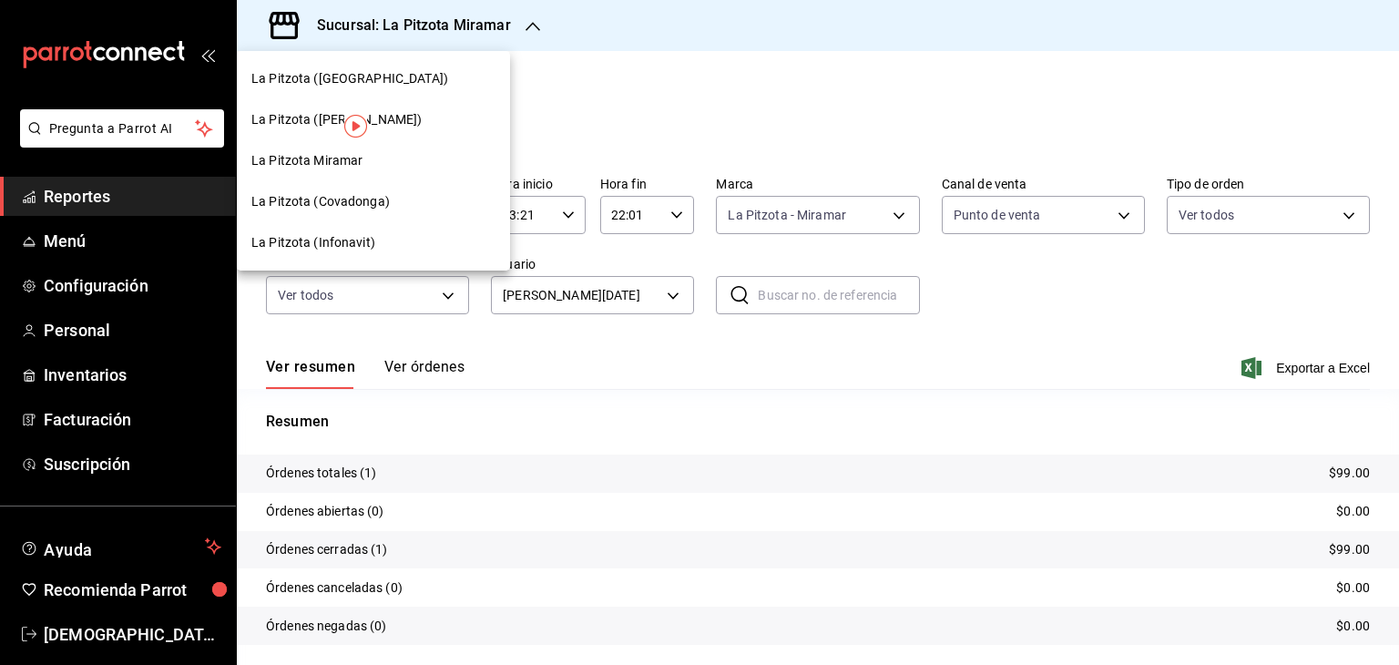
click at [516, 24] on div at bounding box center [699, 332] width 1399 height 665
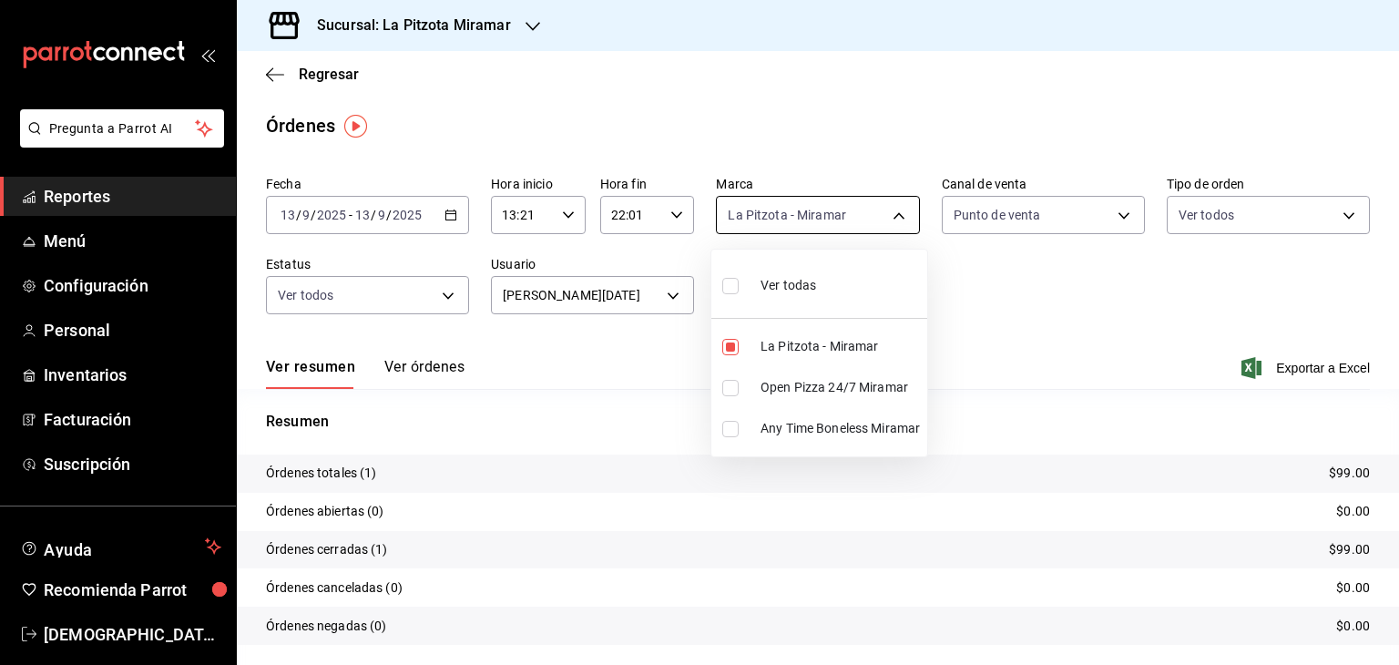
click at [839, 219] on body "Pregunta a Parrot AI Reportes Menú Configuración Personal Inventarios Facturaci…" at bounding box center [699, 332] width 1399 height 665
click at [801, 286] on span "Ver todas" at bounding box center [788, 285] width 56 height 19
type input "8e673bae-5e8b-462e-b75e-7ef43da2bb08,2c284b70-8eb2-4008-b36e-62e971b68e09,66b70…"
checkbox input "true"
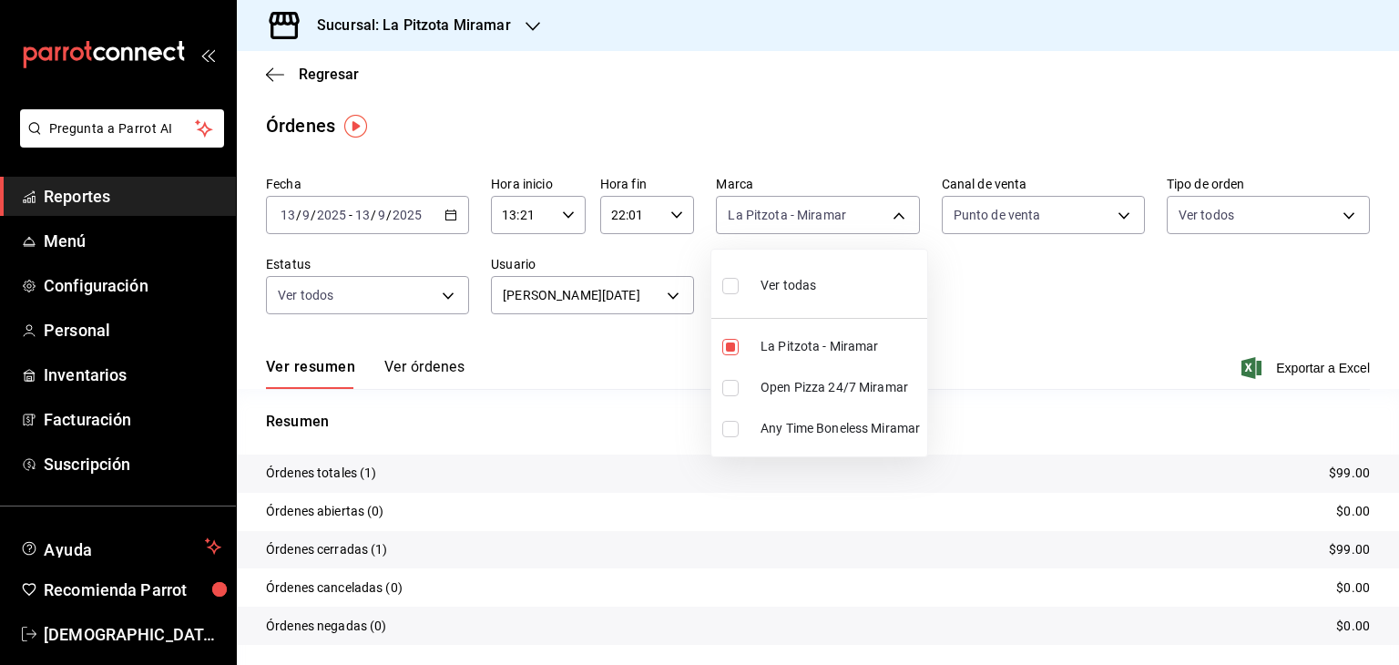
checkbox input "true"
click at [859, 309] on div at bounding box center [699, 332] width 1399 height 665
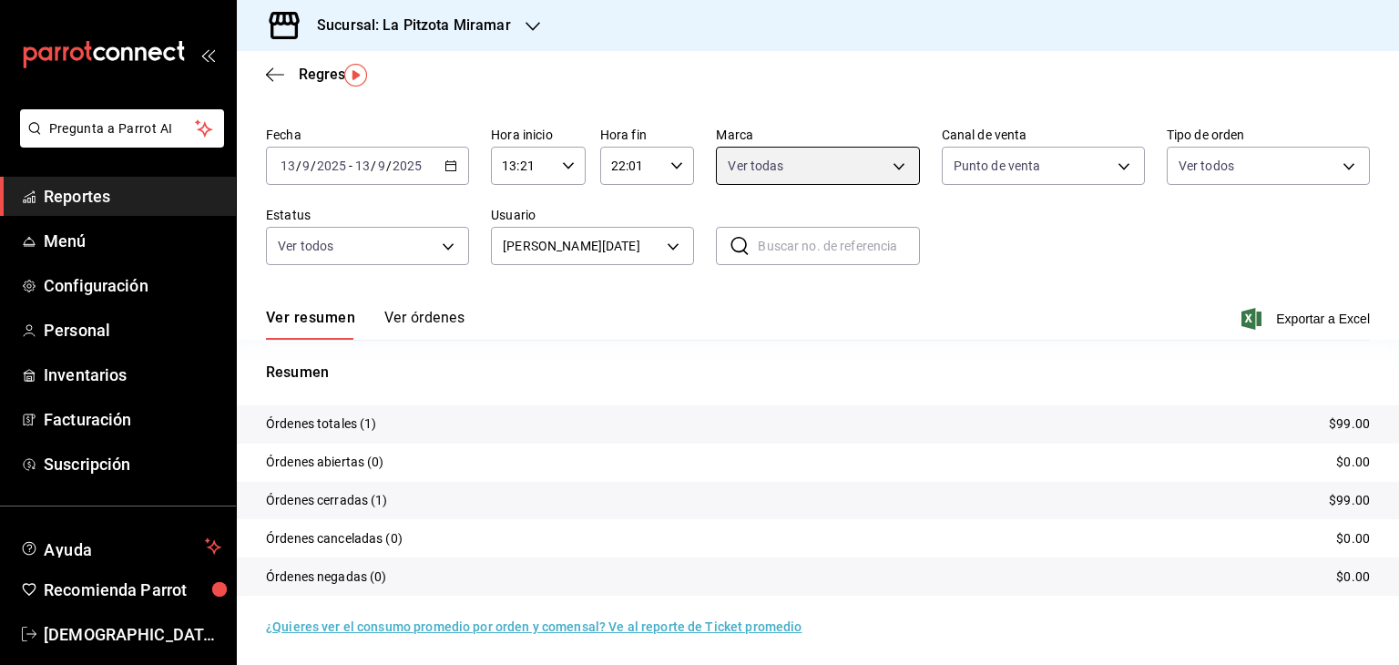
scroll to position [51, 0]
click at [270, 74] on icon "button" at bounding box center [275, 74] width 18 height 1
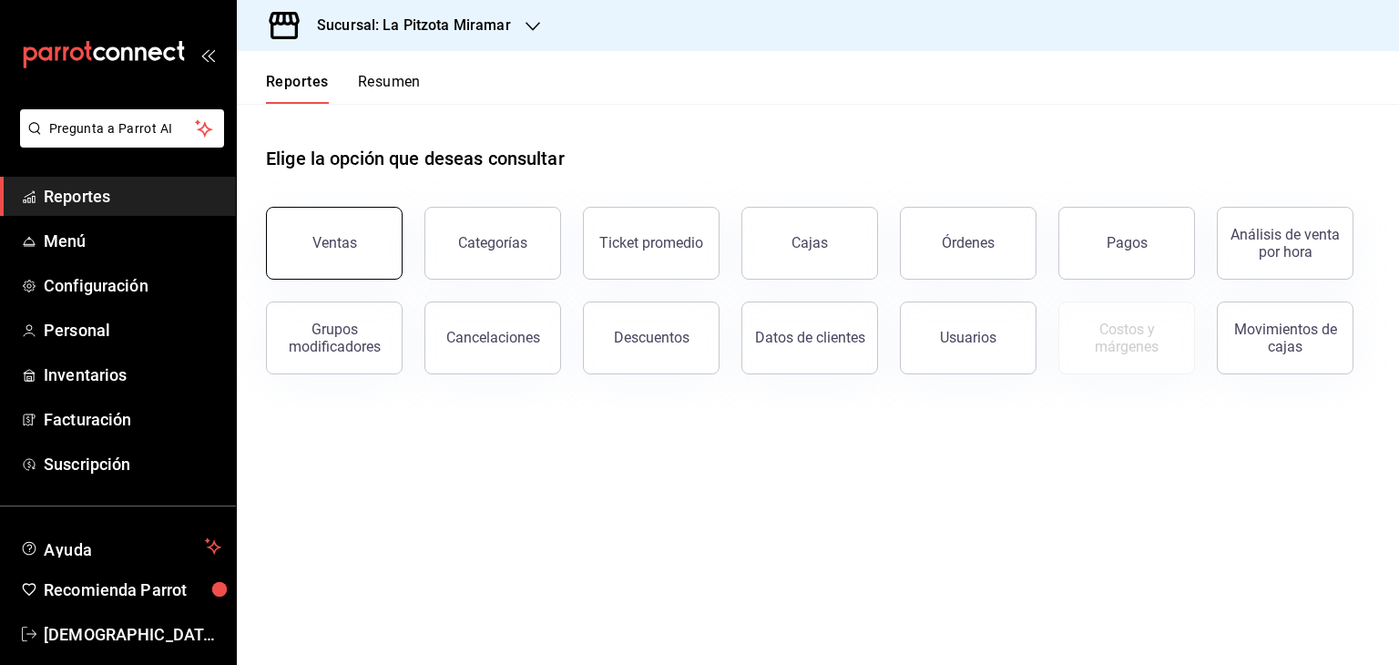
click at [321, 219] on button "Ventas" at bounding box center [334, 243] width 137 height 73
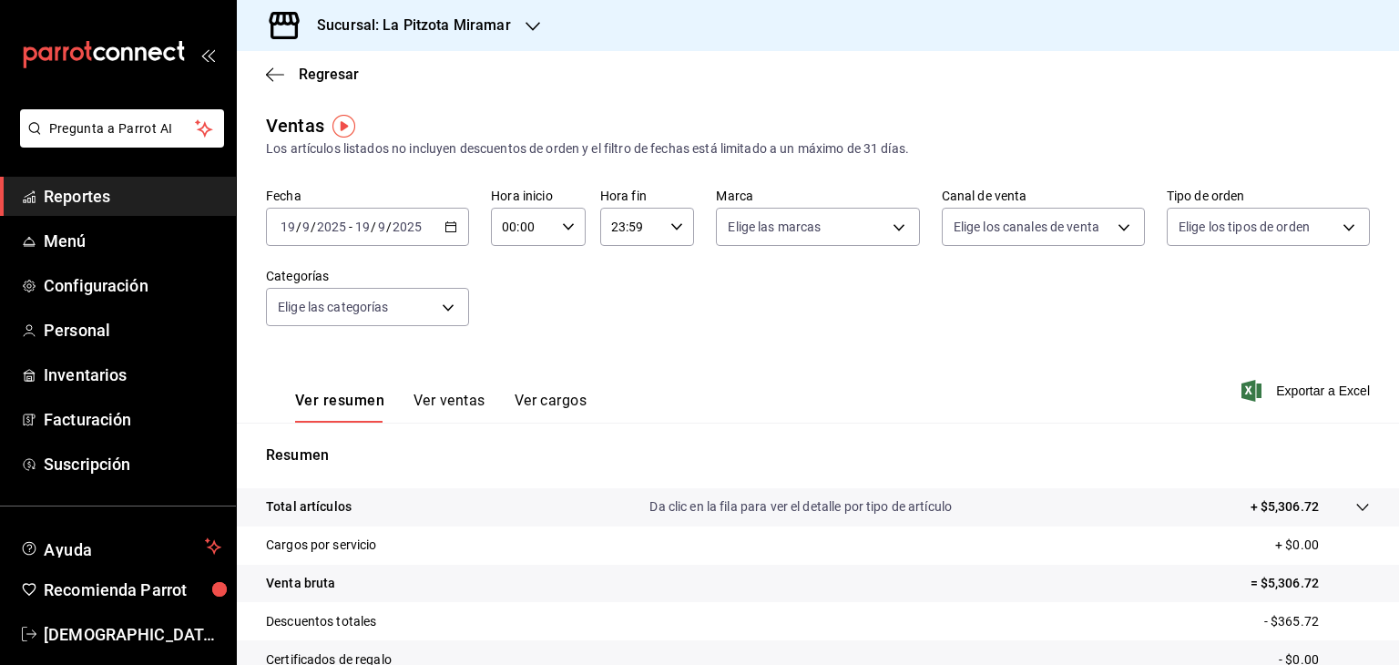
click at [456, 221] on div "[DATE] [DATE] - [DATE] [DATE]" at bounding box center [367, 227] width 203 height 38
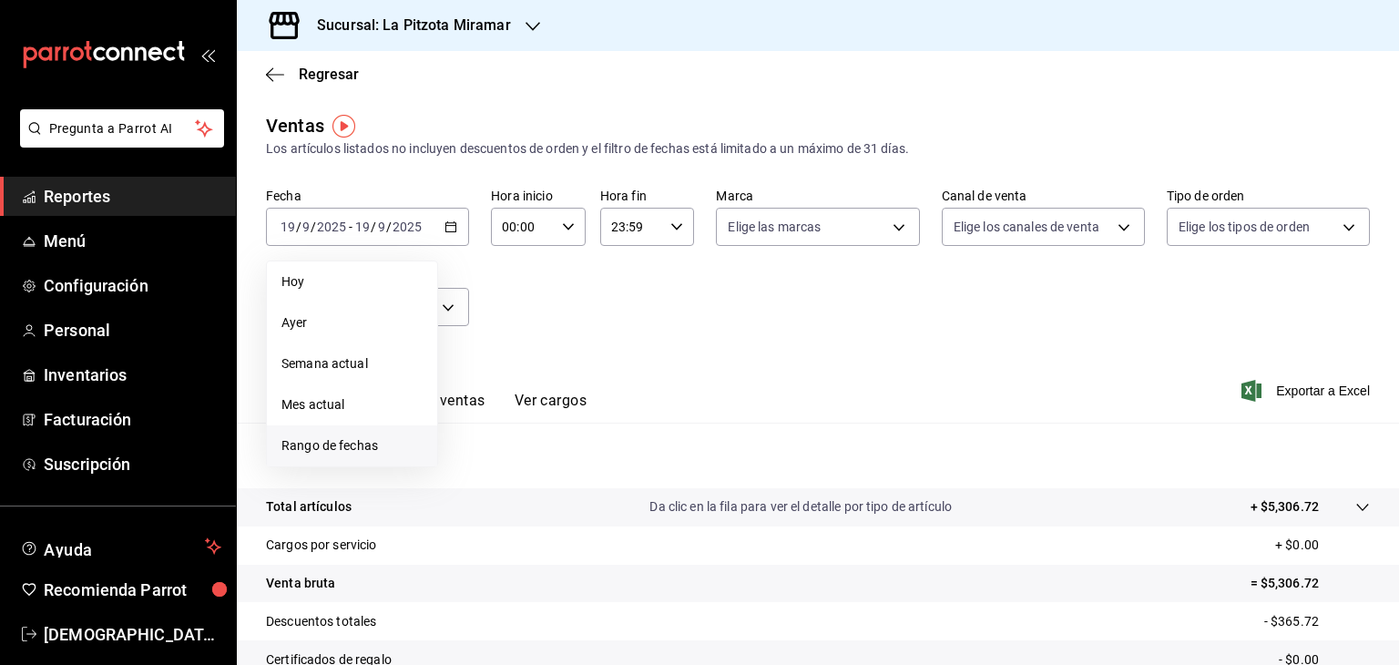
click at [321, 442] on span "Rango de fechas" at bounding box center [351, 445] width 141 height 19
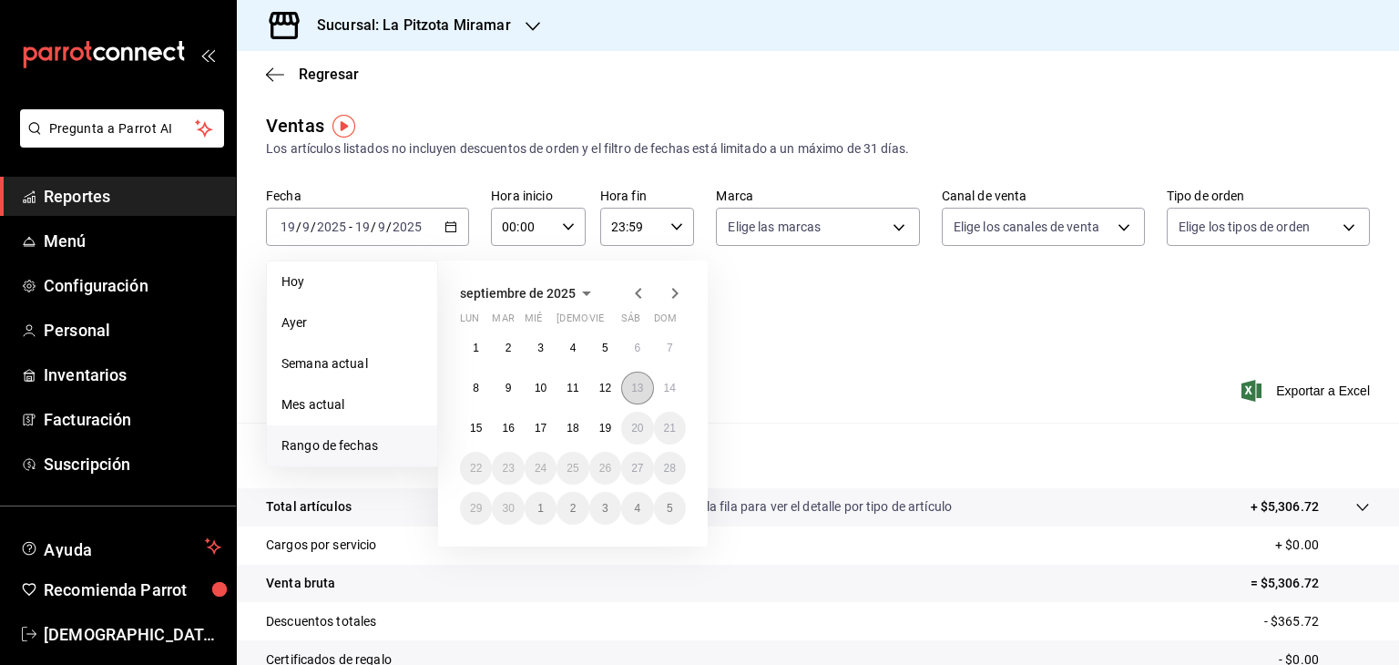
click at [635, 384] on abbr "13" at bounding box center [637, 388] width 12 height 13
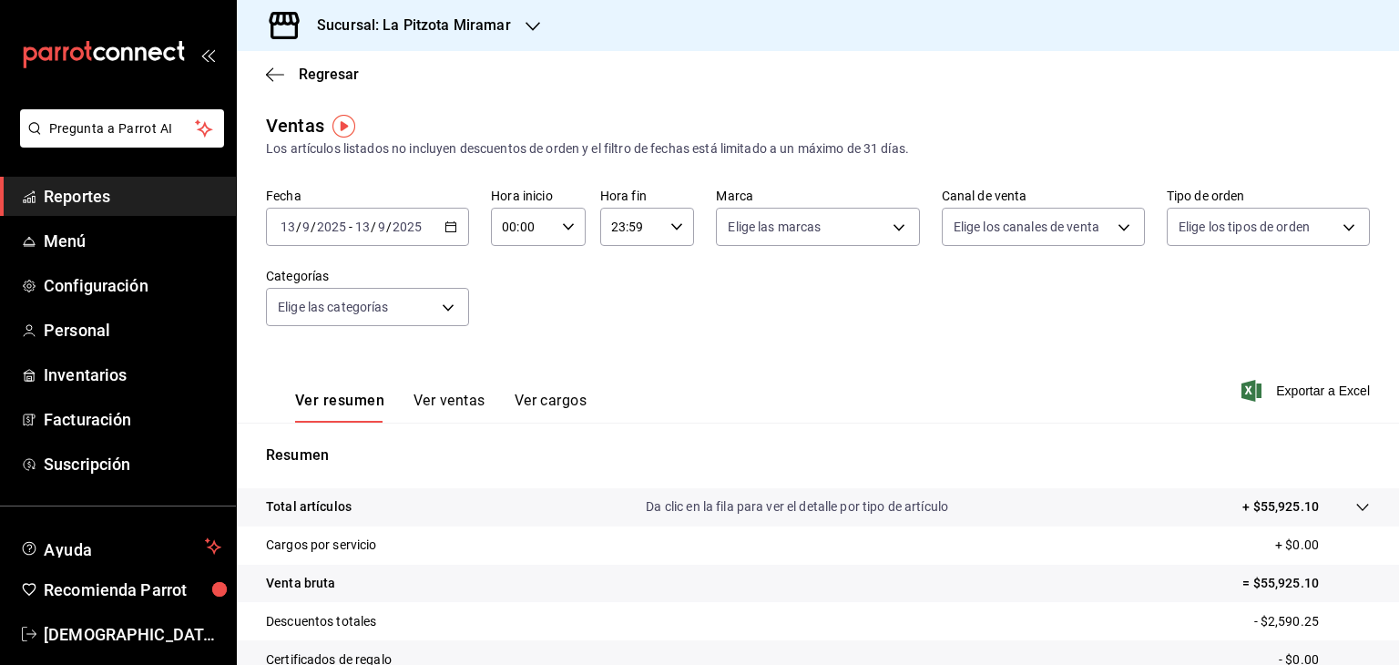
click at [566, 223] on icon "button" at bounding box center [568, 226] width 13 height 13
click at [514, 302] on span "13" at bounding box center [511, 295] width 17 height 15
click at [557, 288] on span "21" at bounding box center [557, 280] width 17 height 15
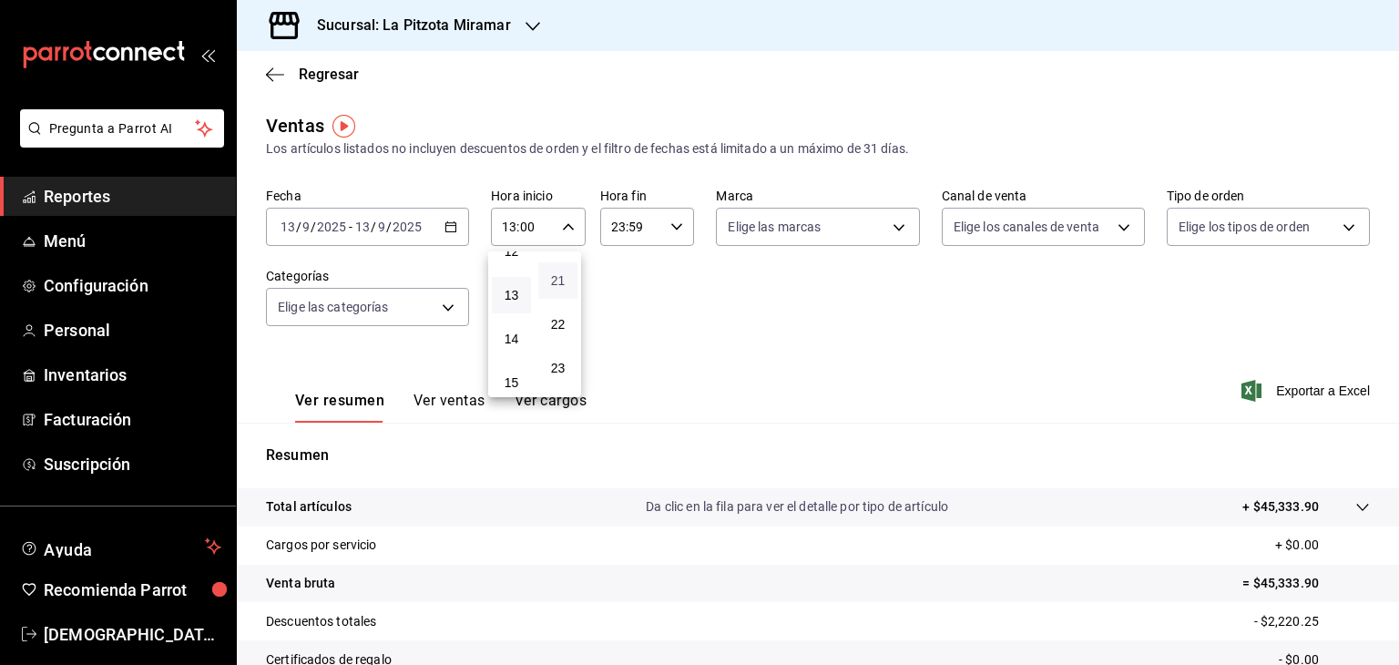
type input "13:21"
click at [671, 223] on div at bounding box center [699, 332] width 1399 height 665
click at [672, 234] on div "23:59 Hora fin" at bounding box center [647, 227] width 95 height 38
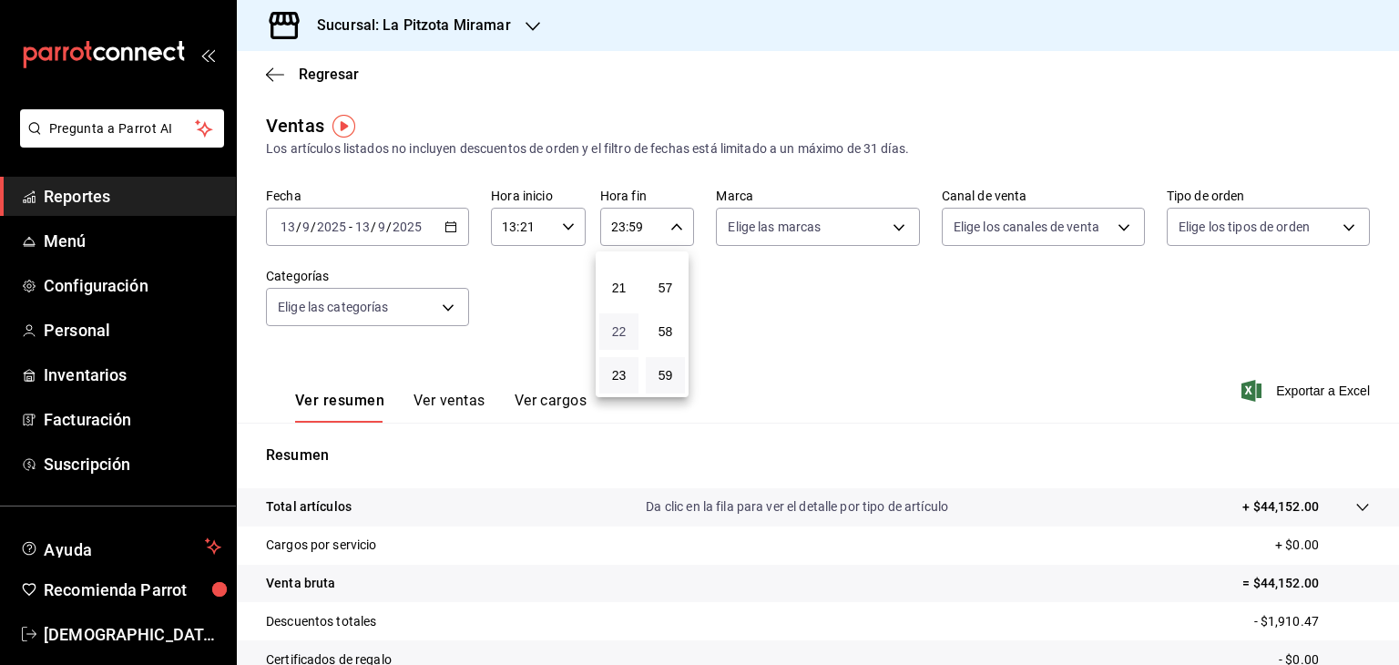
click at [617, 324] on span "22" at bounding box center [618, 331] width 17 height 15
click at [662, 316] on span "01" at bounding box center [665, 317] width 17 height 15
type input "22:01"
click at [818, 322] on div at bounding box center [699, 332] width 1399 height 665
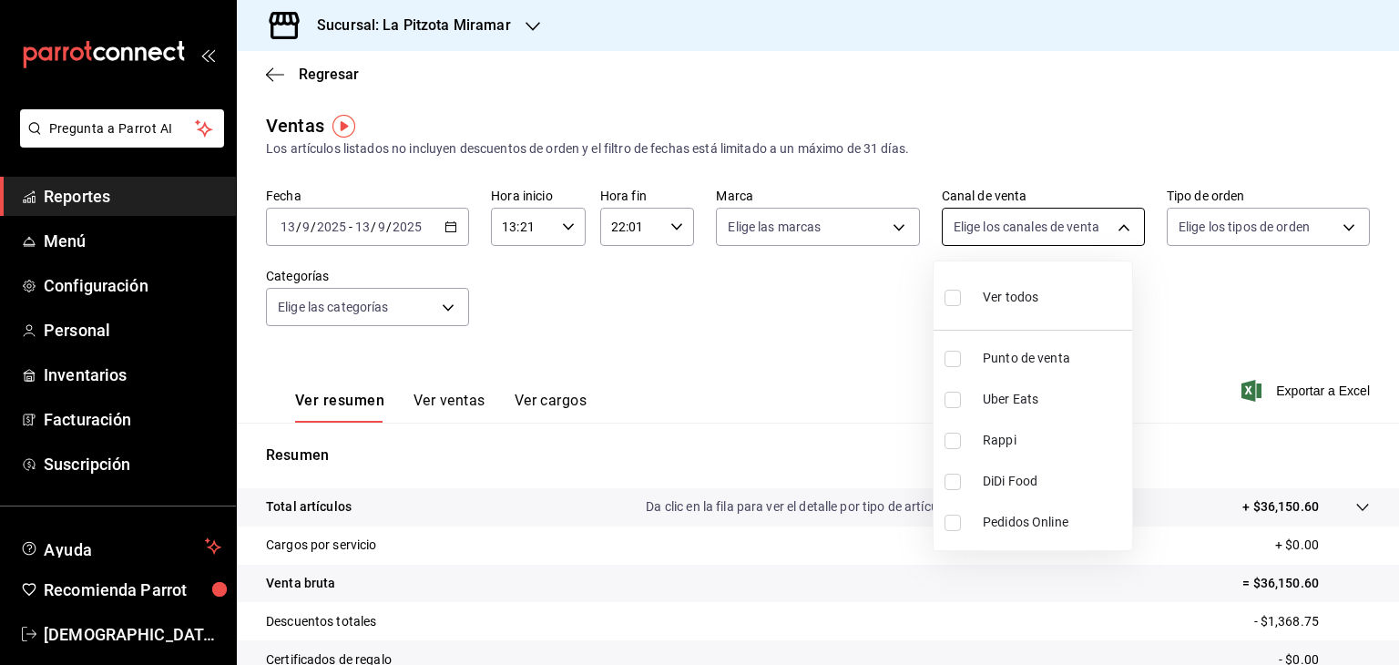
click at [859, 223] on body "Pregunta a Parrot AI Reportes Menú Configuración Personal Inventarios Facturaci…" at bounding box center [699, 332] width 1399 height 665
click at [859, 222] on div at bounding box center [699, 332] width 1399 height 665
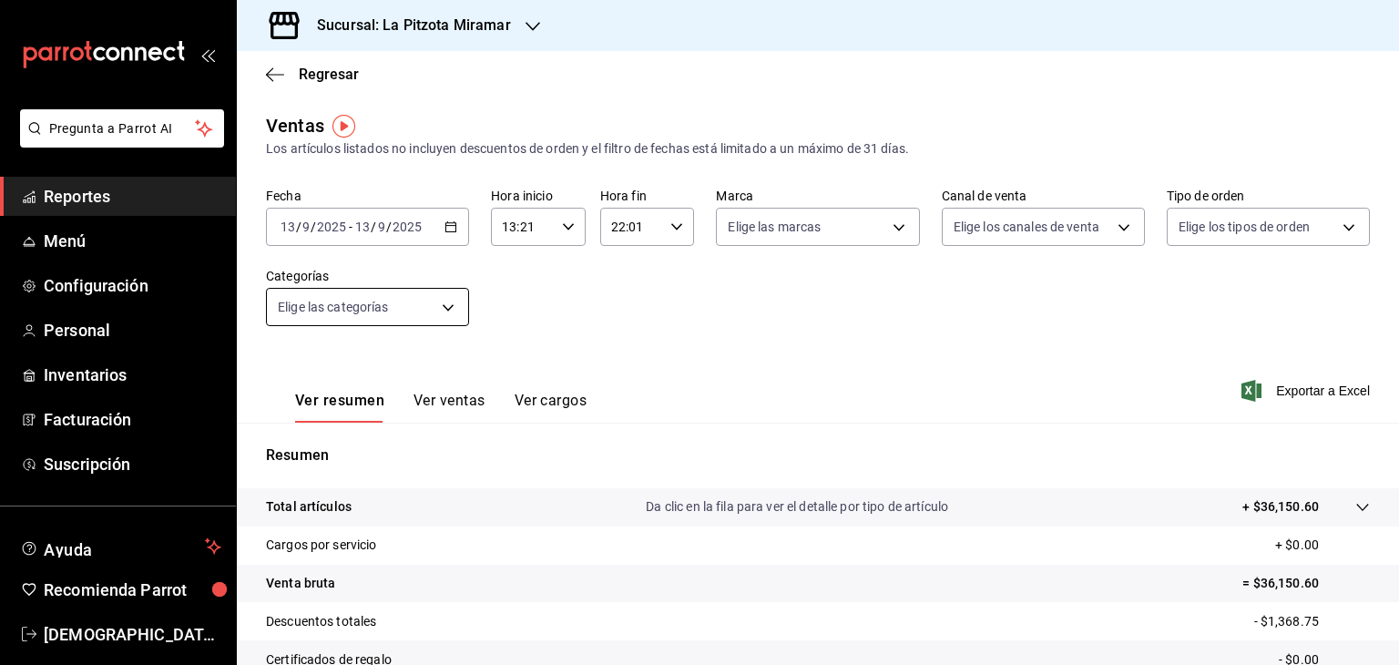
click at [452, 301] on body "Pregunta a Parrot AI Reportes Menú Configuración Personal Inventarios Facturaci…" at bounding box center [699, 332] width 1399 height 665
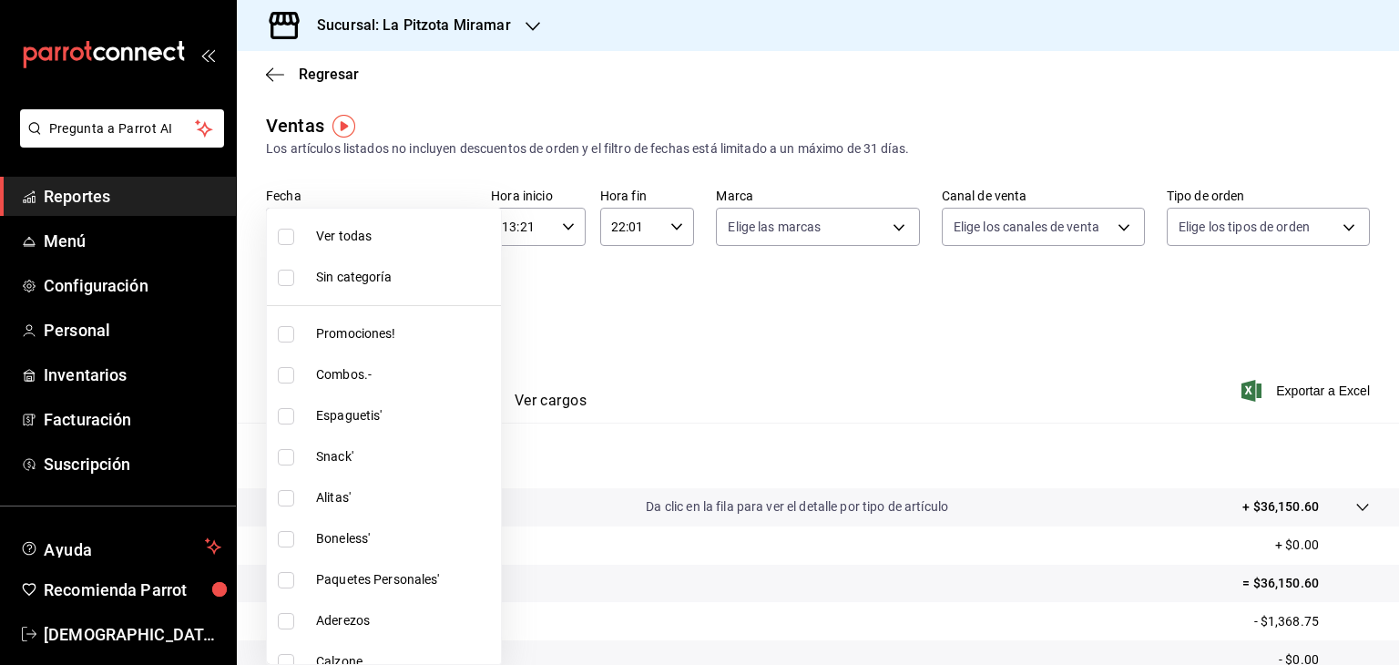
click at [584, 275] on div at bounding box center [699, 332] width 1399 height 665
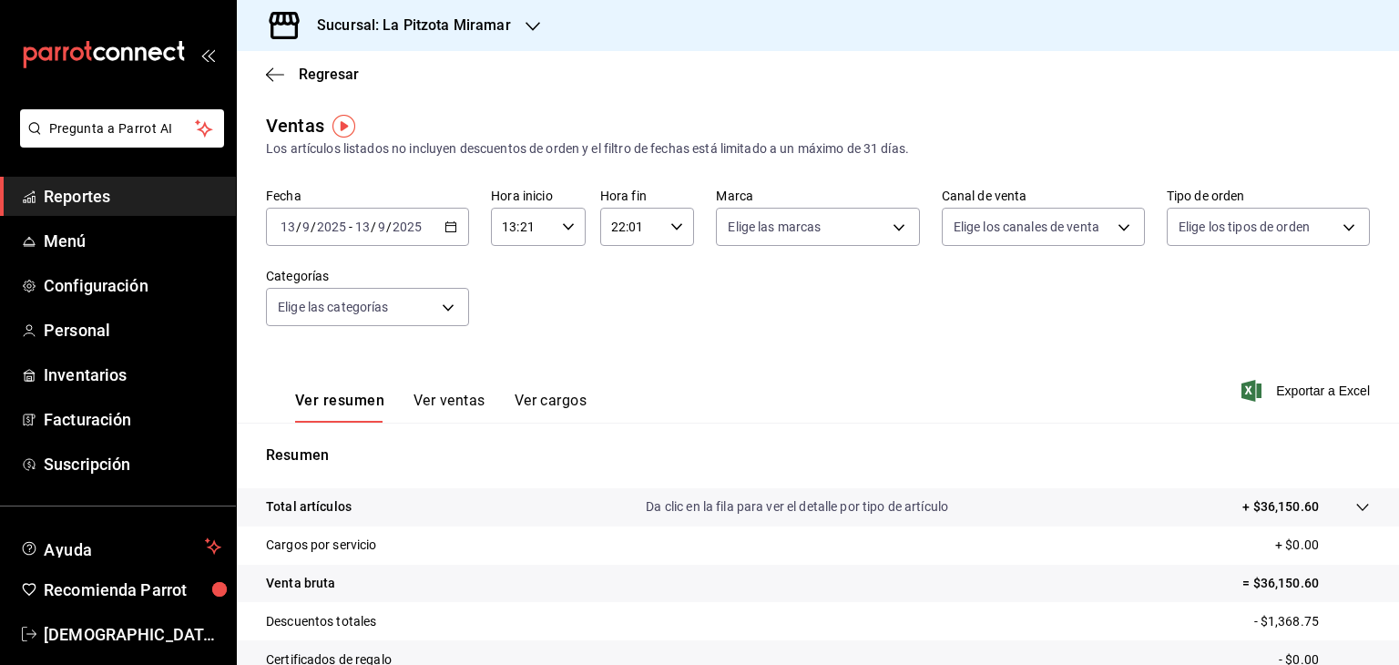
click at [453, 399] on button "Ver ventas" at bounding box center [449, 407] width 72 height 31
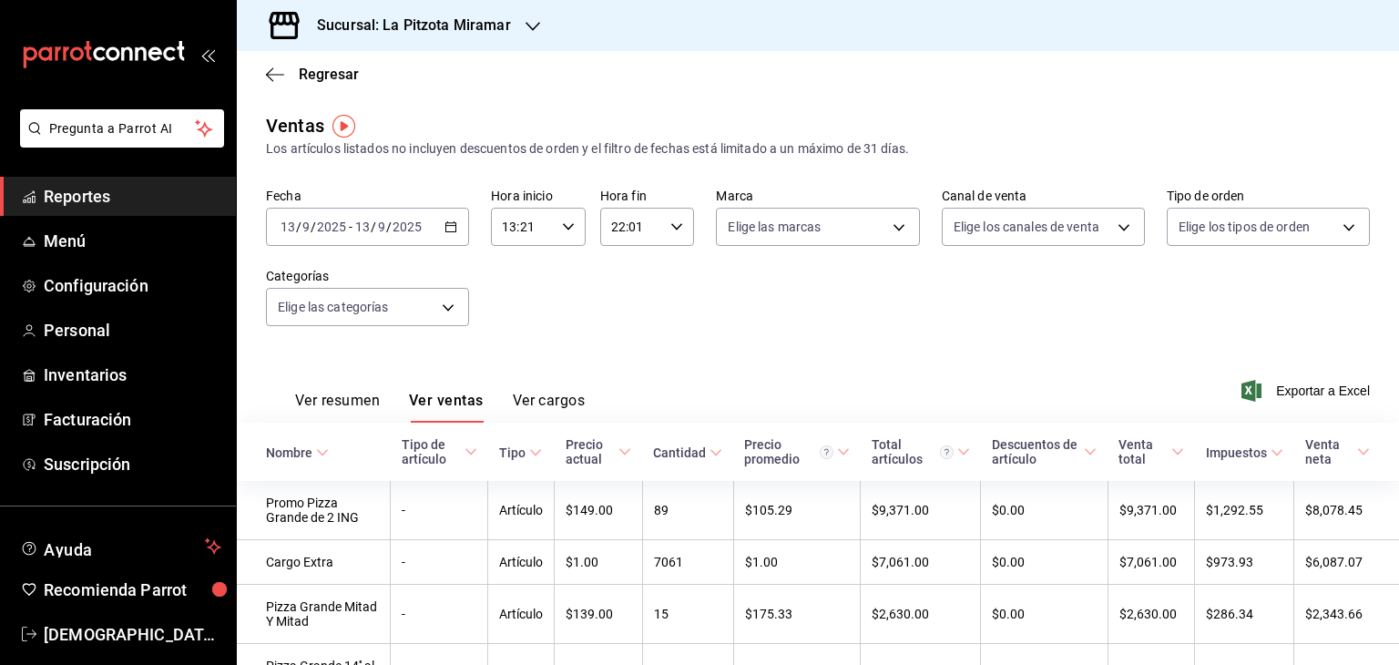
click at [342, 398] on button "Ver resumen" at bounding box center [337, 407] width 85 height 31
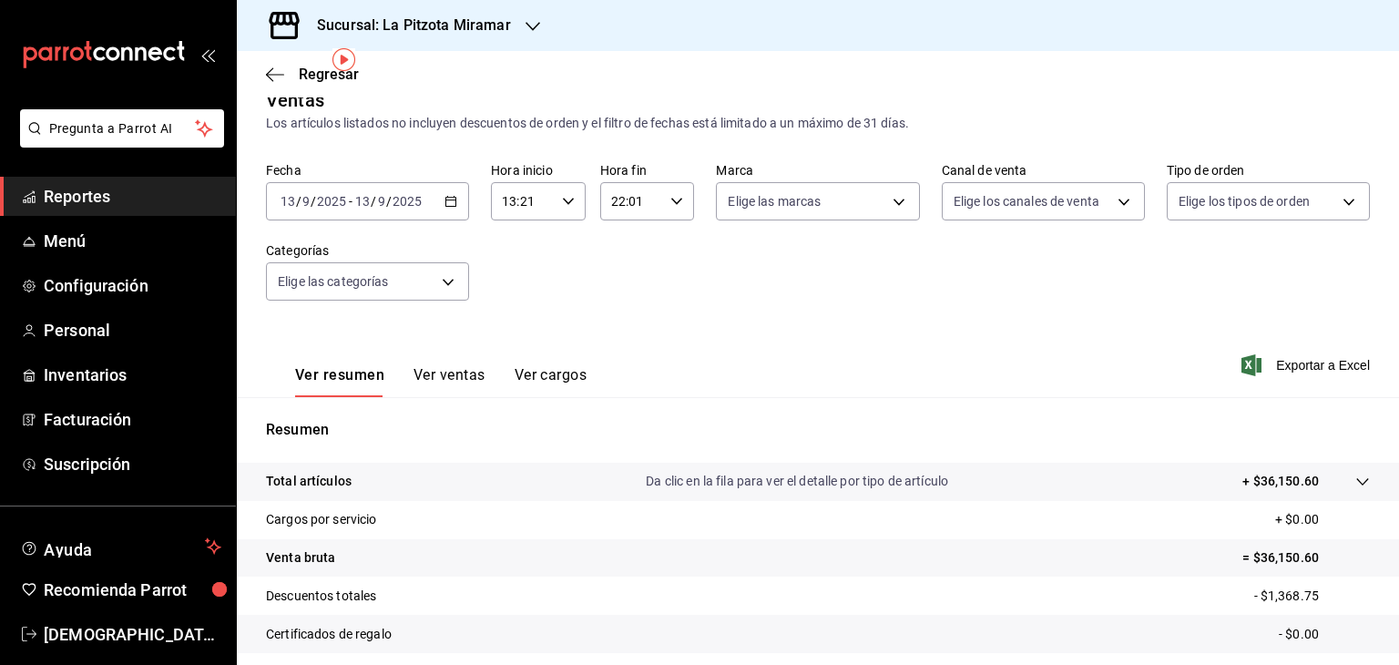
scroll to position [117, 0]
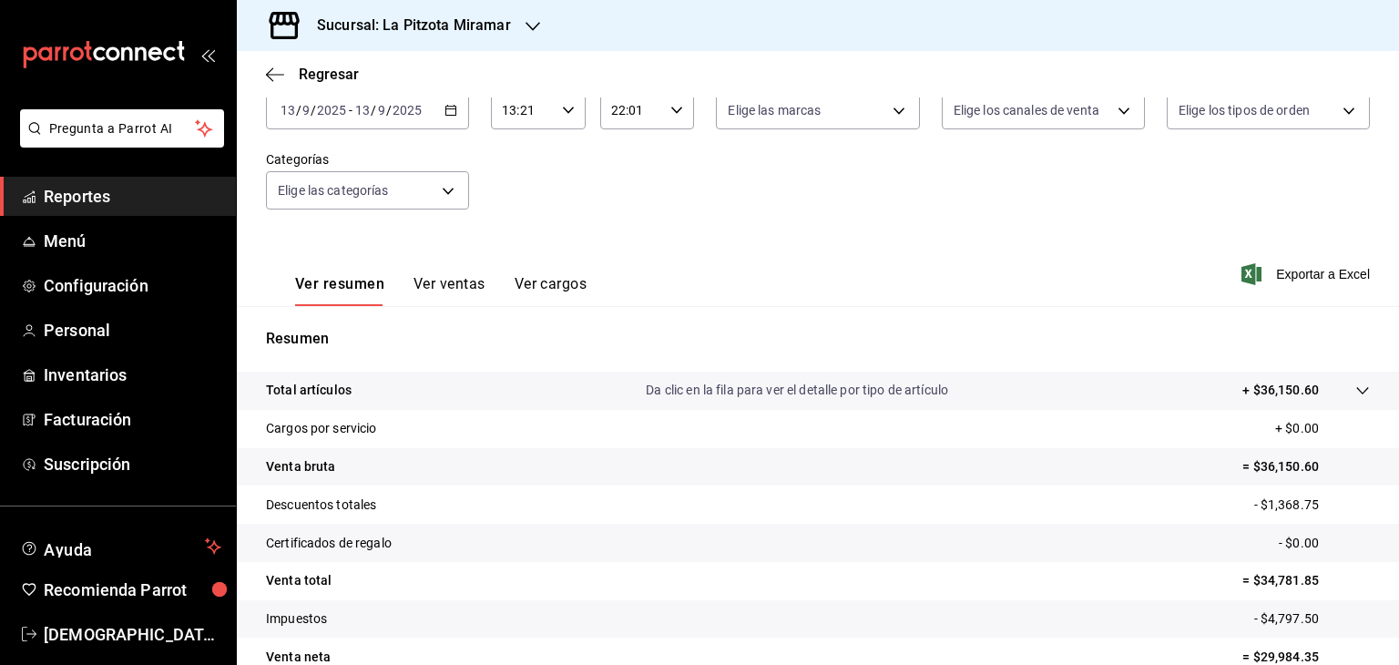
click at [859, 389] on icon at bounding box center [1362, 390] width 15 height 15
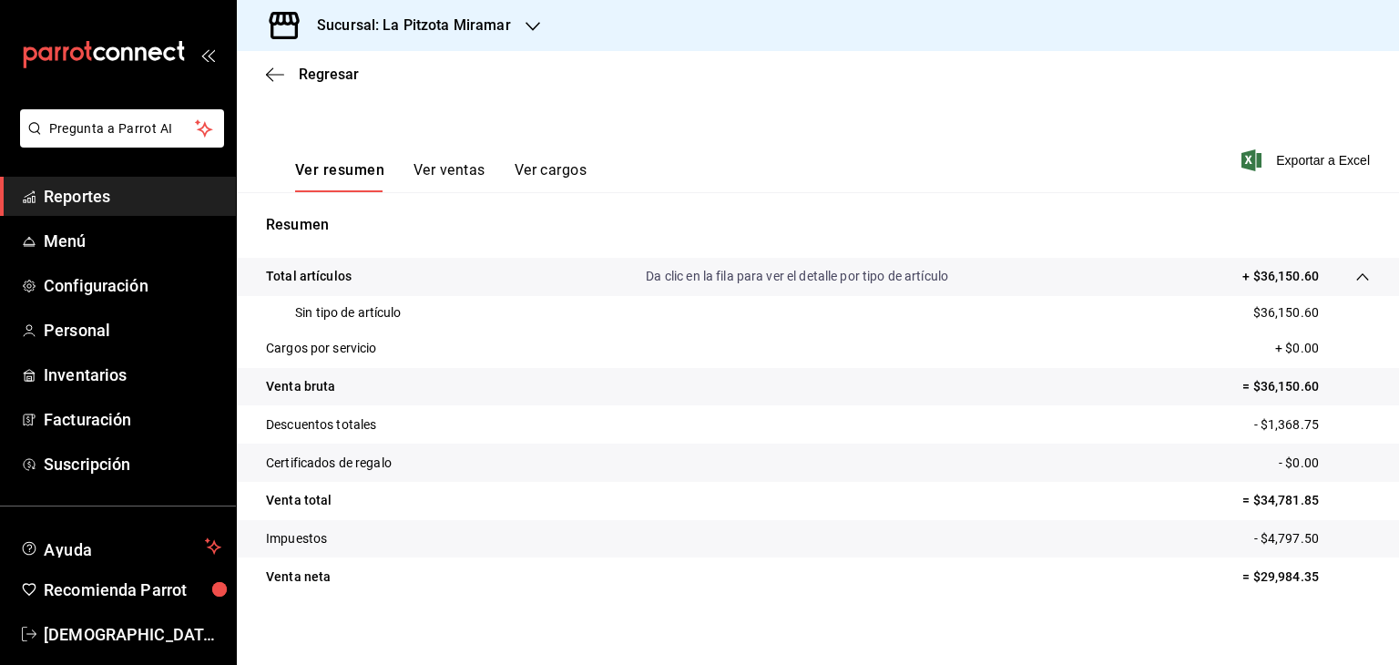
scroll to position [242, 0]
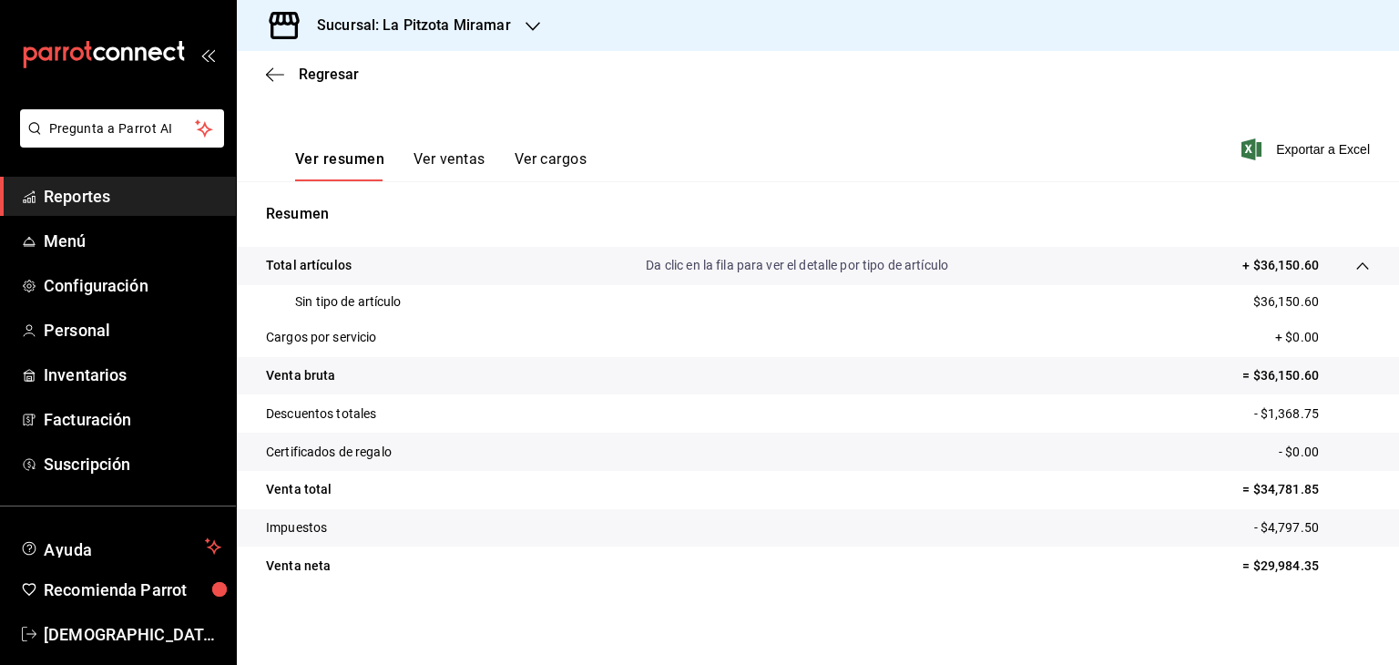
click at [859, 262] on icon at bounding box center [1362, 266] width 15 height 15
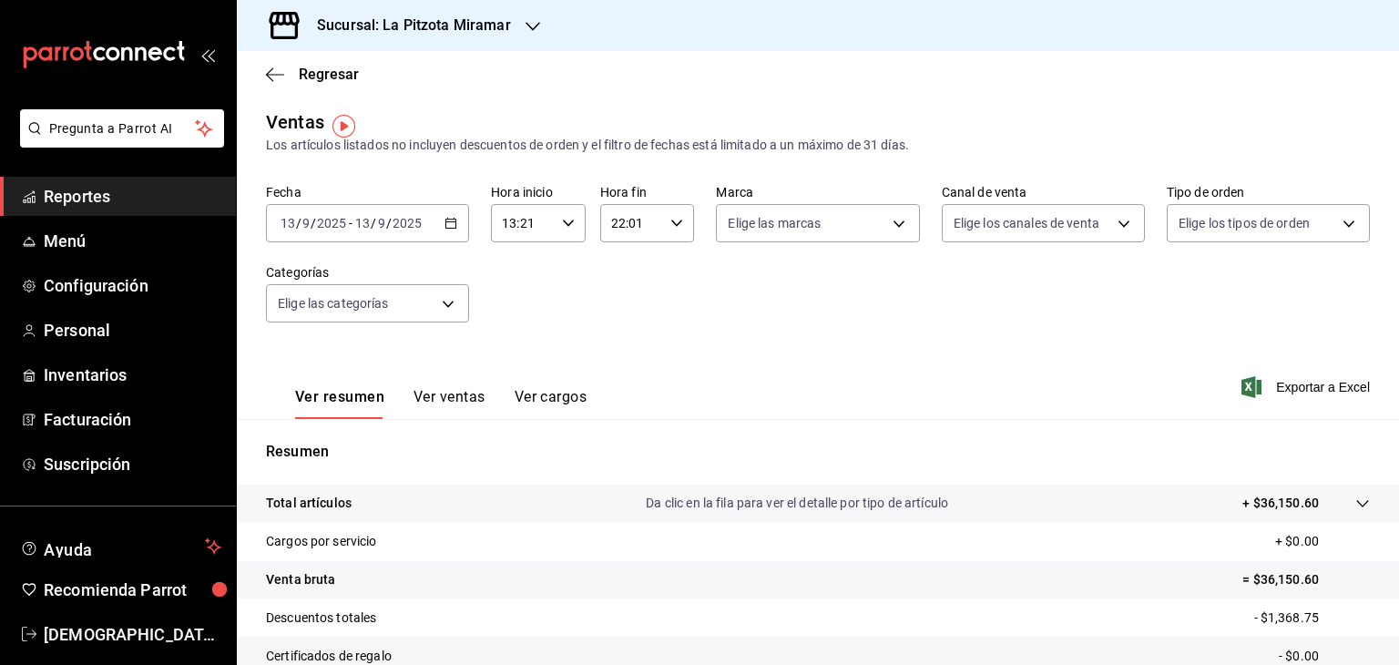
scroll to position [0, 0]
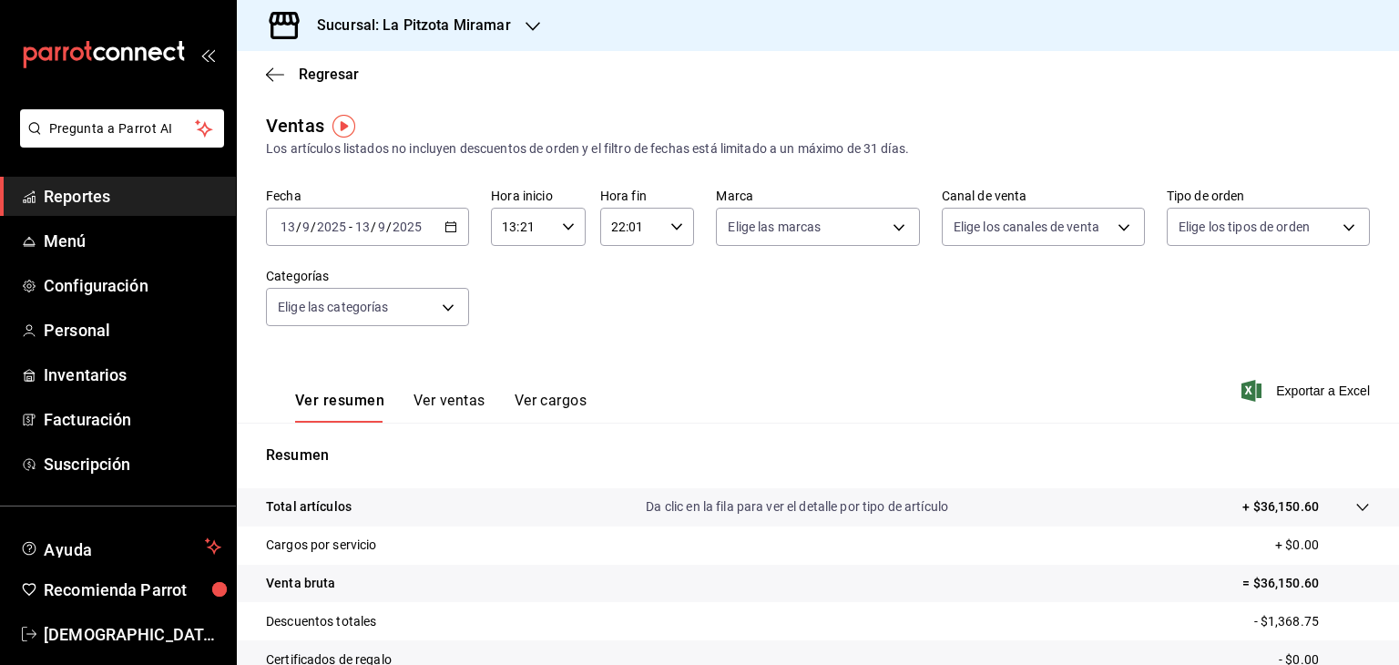
click at [769, 301] on div "Fecha [DATE] [DATE] - [DATE] [DATE] Hora inicio 13:21 Hora inicio Hora fin 22:0…" at bounding box center [818, 268] width 1104 height 160
